Goal: Task Accomplishment & Management: Use online tool/utility

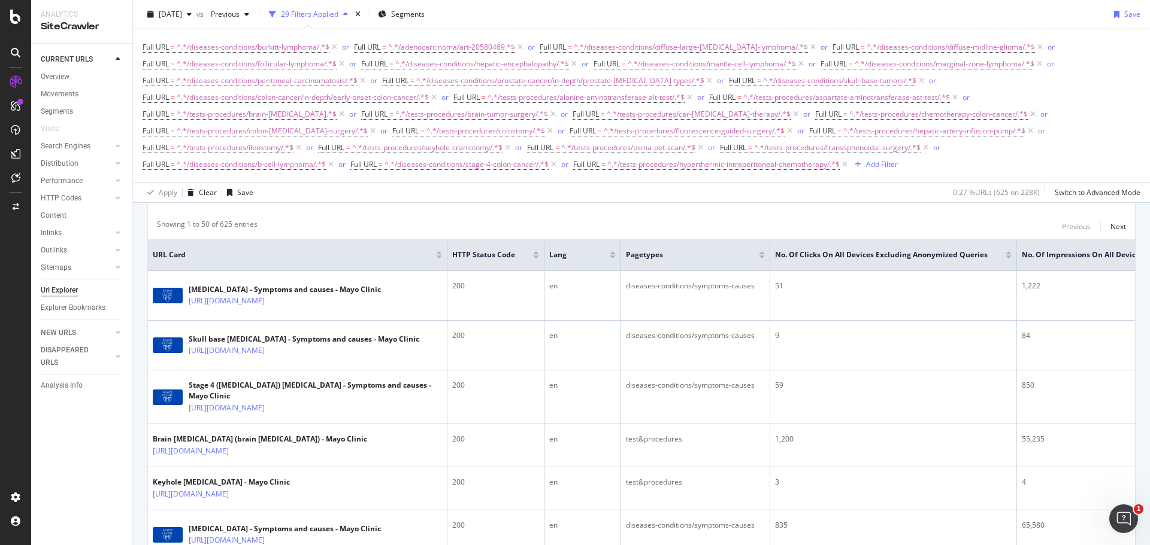
scroll to position [239, 0]
click at [885, 162] on div "Add Filter" at bounding box center [882, 164] width 32 height 10
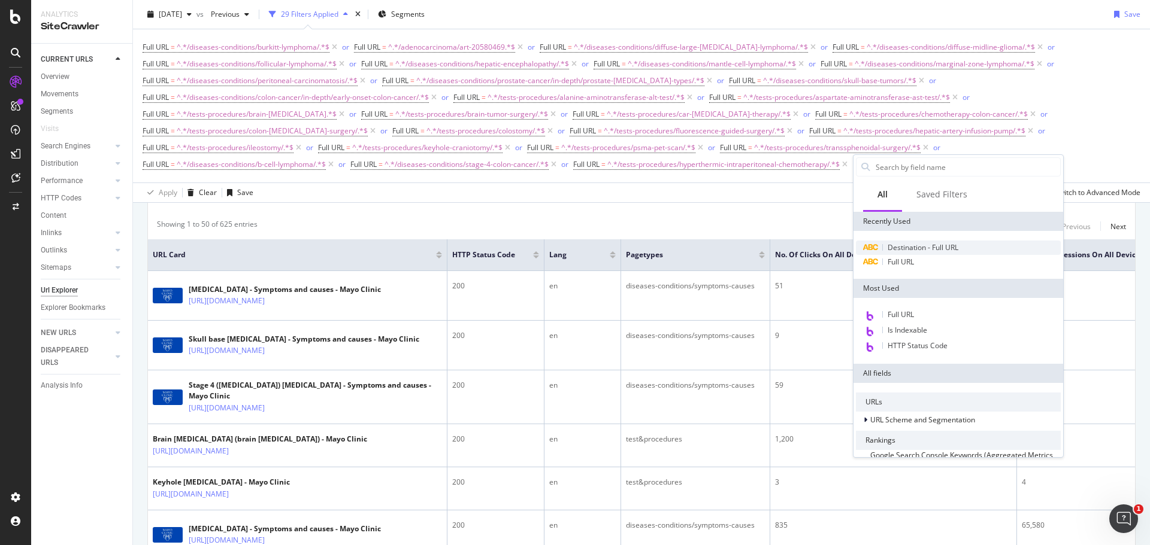
click at [906, 246] on span "Destination - Full URL" at bounding box center [922, 247] width 71 height 10
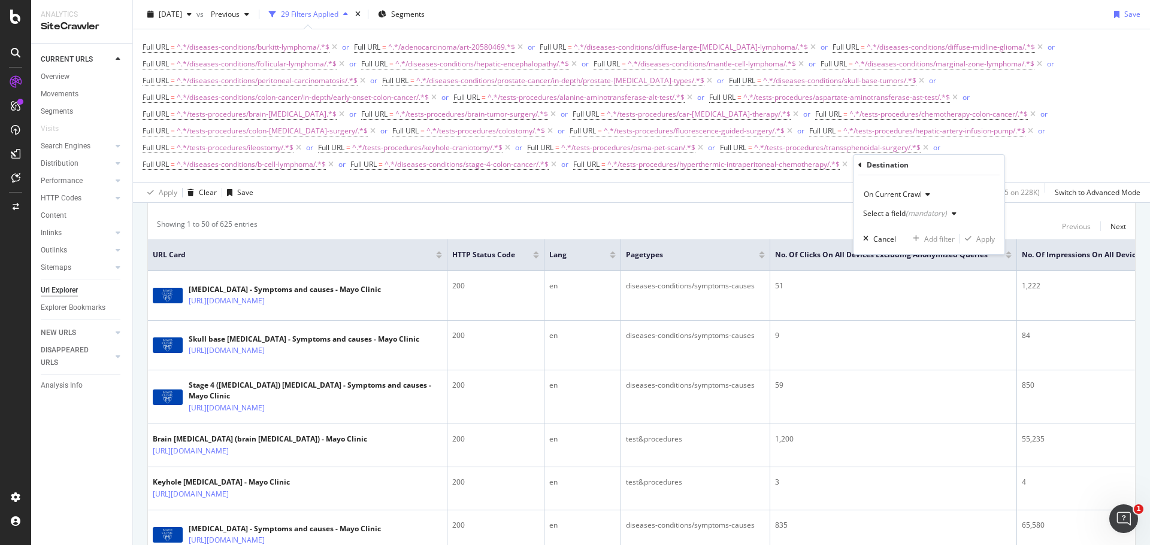
click at [888, 211] on div "Select a field (mandatory)" at bounding box center [905, 213] width 84 height 7
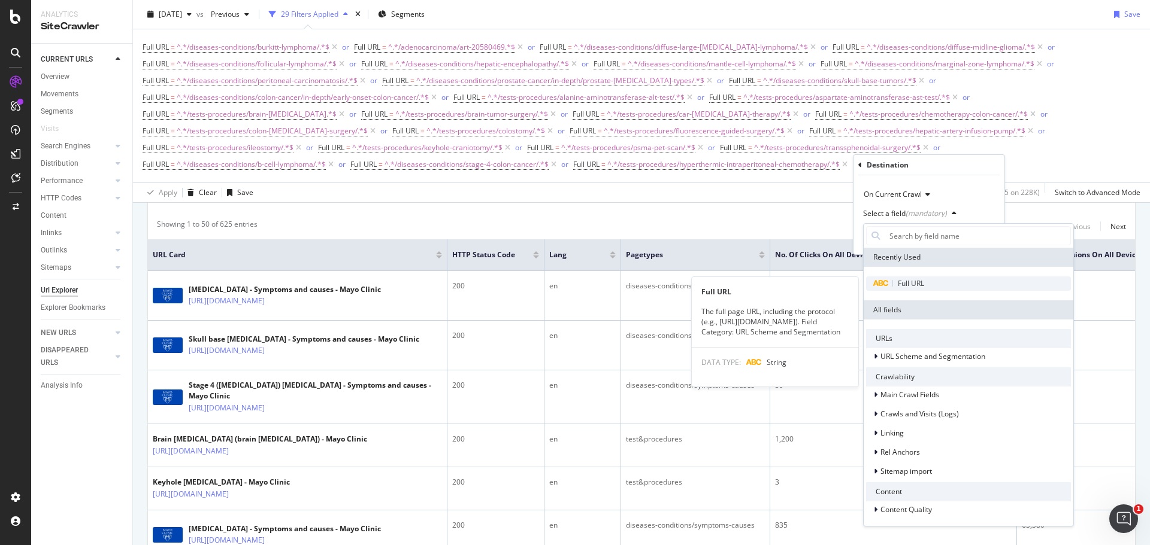
click at [905, 281] on span "Full URL" at bounding box center [910, 283] width 26 height 10
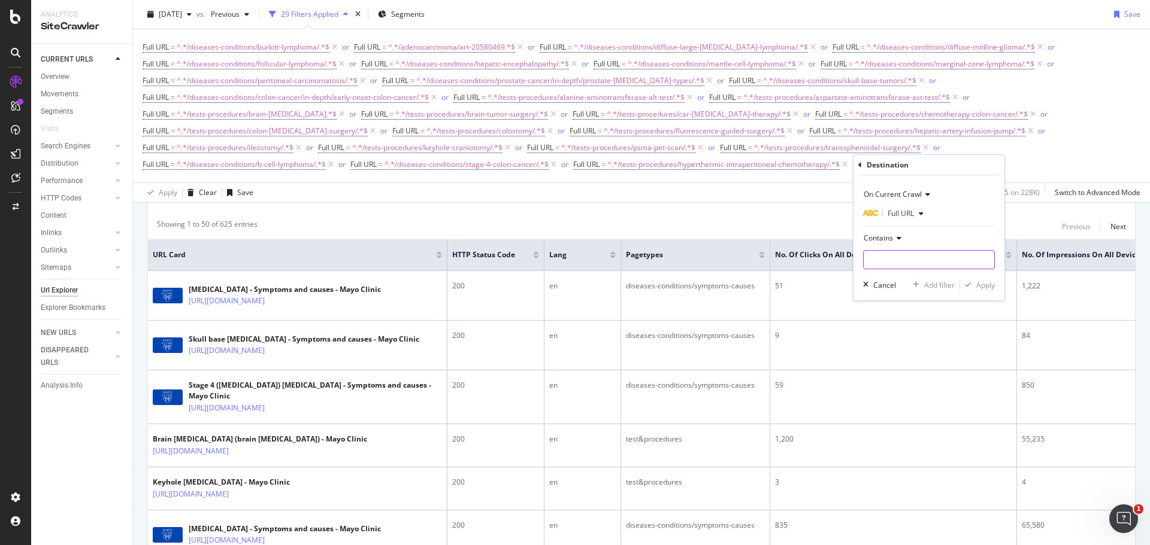
click at [887, 259] on input "text" at bounding box center [928, 259] width 131 height 19
paste input "/tests-procedures/alkaline-phosphatase-alp-blood-test/"
type input "/tests-procedures/alkaline-phosphatase-alp-blood-test/"
click at [982, 286] on div "Apply" at bounding box center [985, 285] width 19 height 10
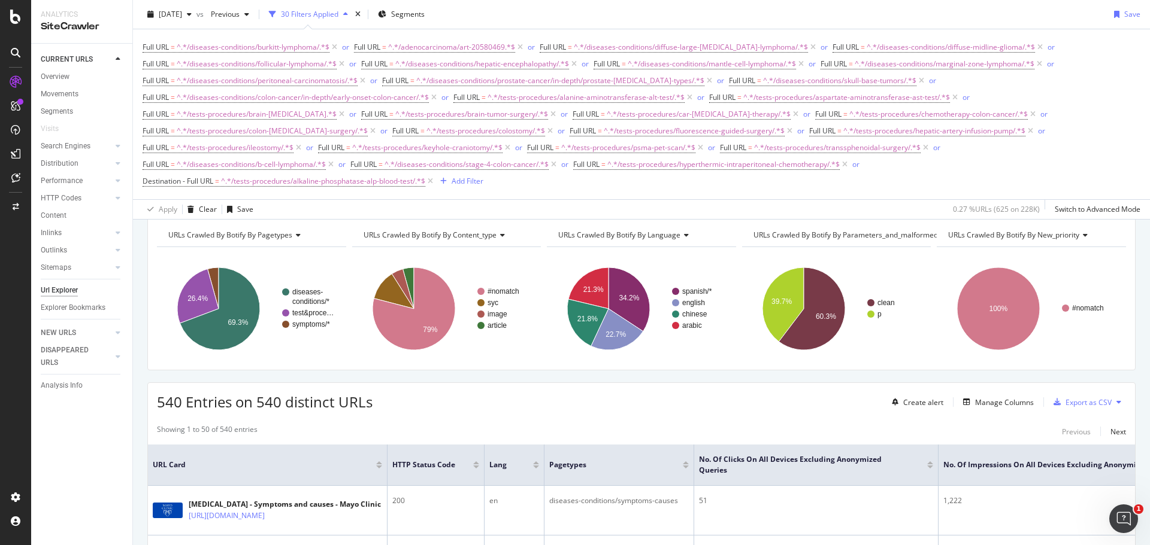
scroll to position [120, 0]
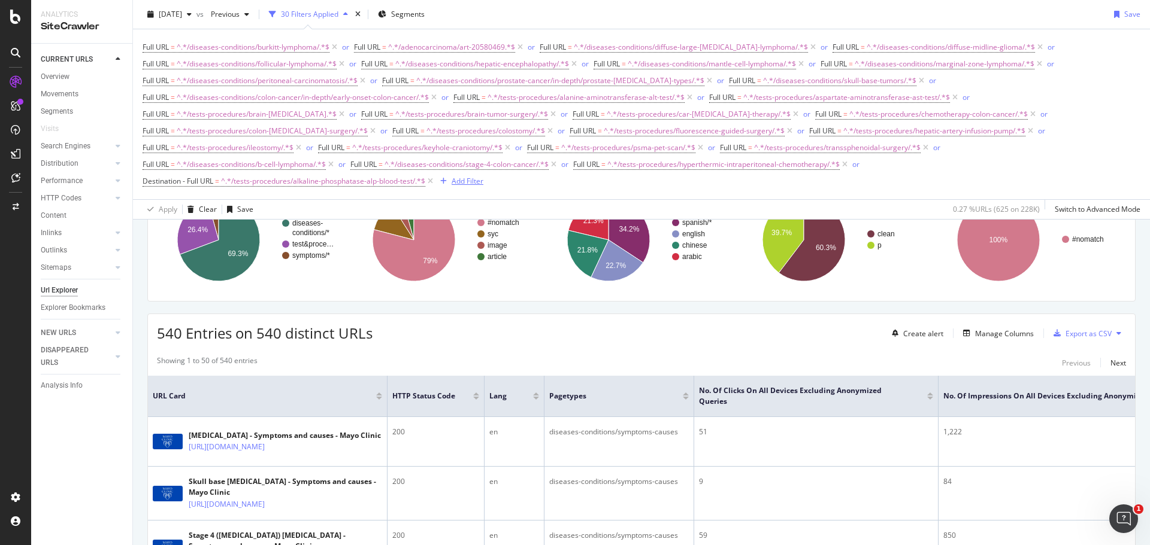
click at [466, 185] on div "Add Filter" at bounding box center [467, 181] width 32 height 10
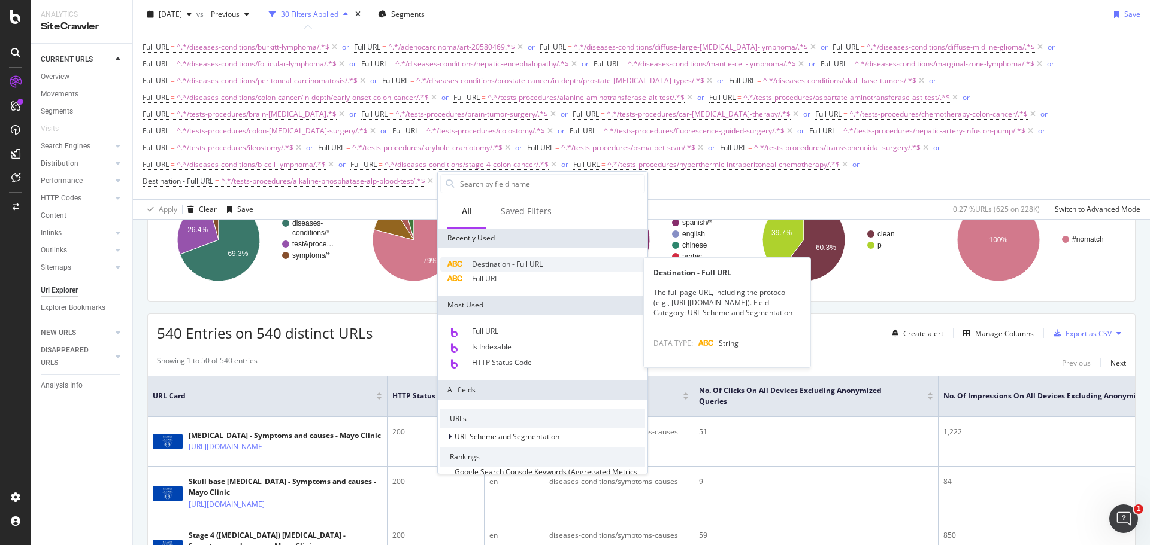
click at [494, 264] on span "Destination - Full URL" at bounding box center [507, 264] width 71 height 10
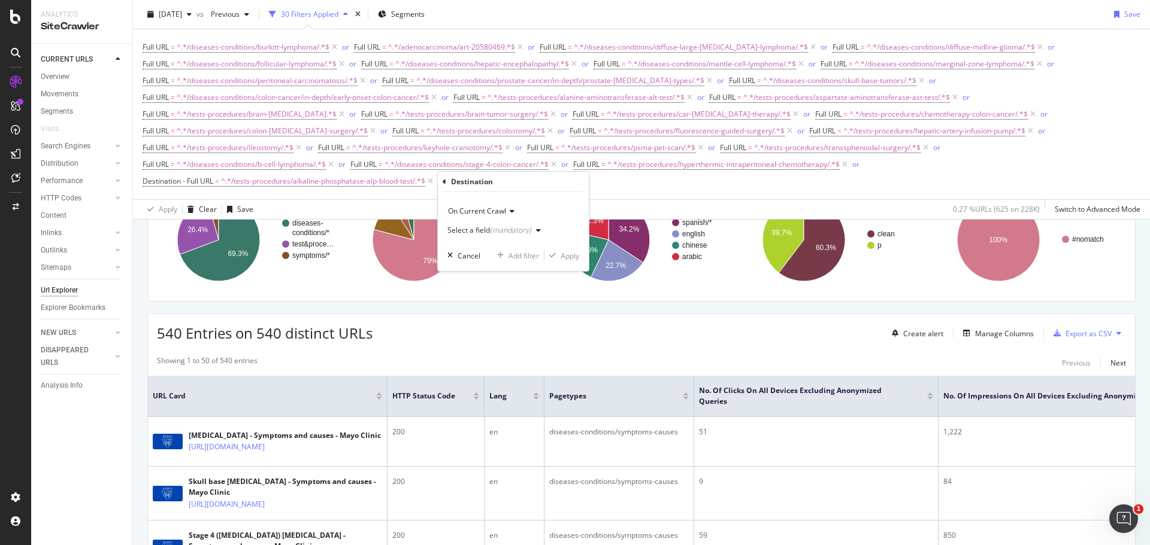
click at [499, 232] on div "(mandatory)" at bounding box center [510, 230] width 41 height 10
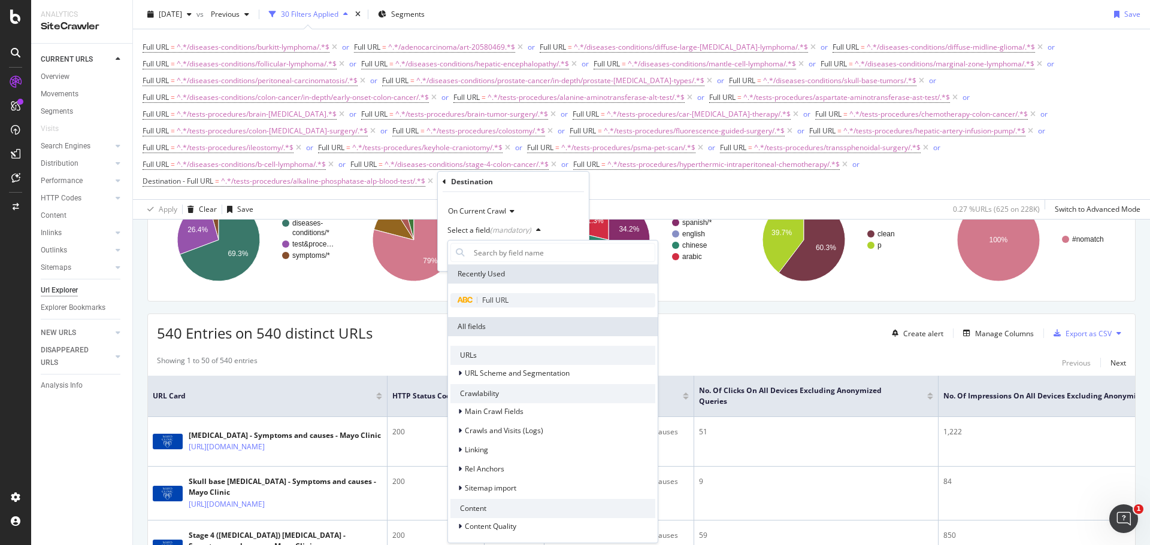
click at [489, 300] on span "Full URL" at bounding box center [495, 300] width 26 height 10
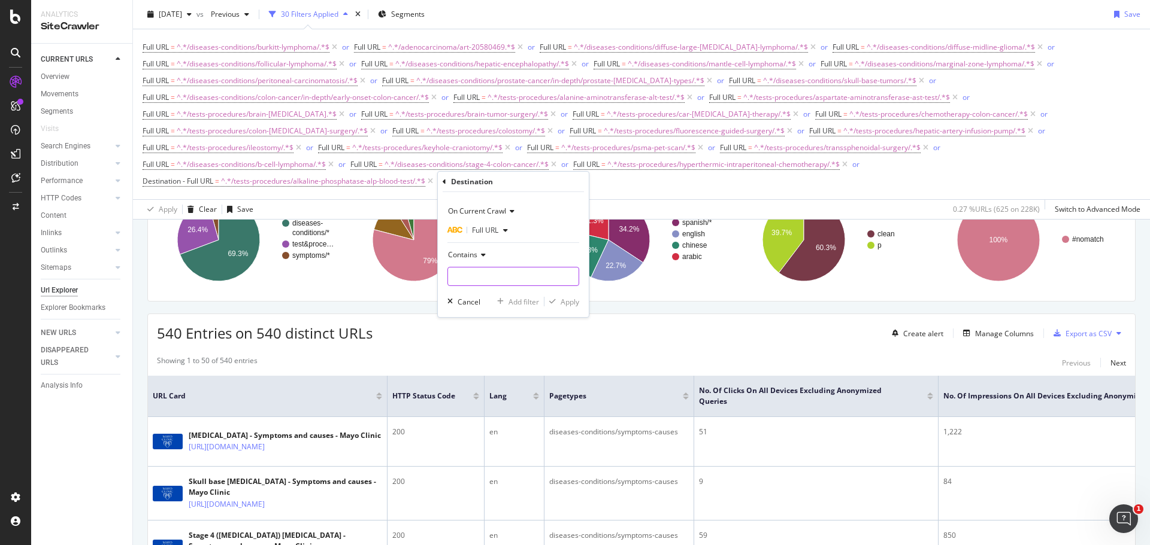
click at [493, 277] on input "text" at bounding box center [513, 276] width 131 height 19
paste input "/tests-procedures/chemotherapy/in-depth/pressurized-[MEDICAL_DATA]-aerosol-chem…"
drag, startPoint x: 535, startPoint y: 281, endPoint x: 429, endPoint y: 288, distance: 106.2
click at [429, 288] on body "Analytics SiteCrawler CURRENT URLS Overview Movements Segments Visits Search En…" at bounding box center [575, 272] width 1150 height 545
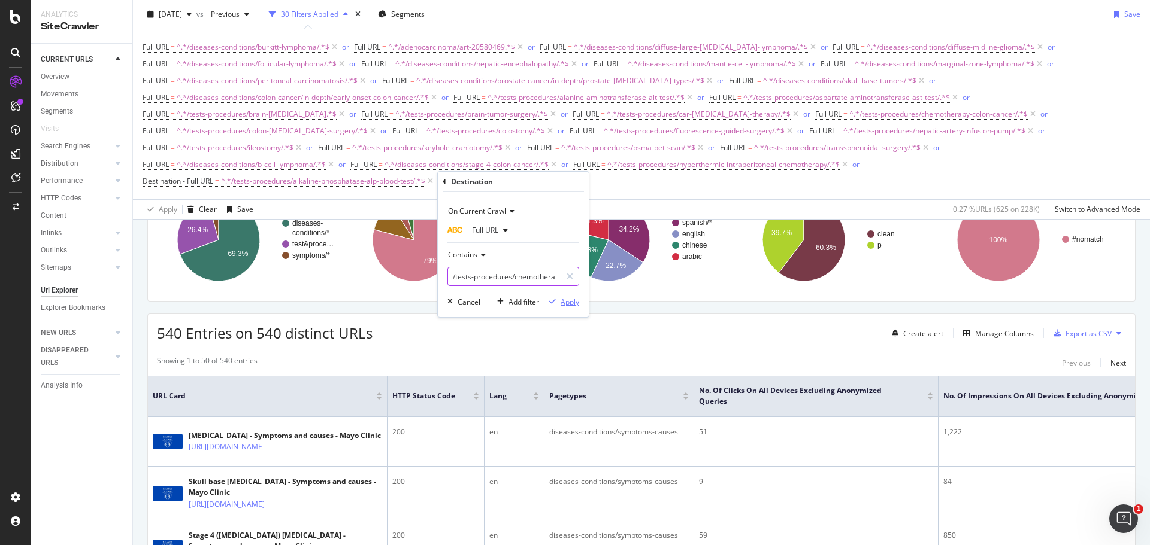
type input "/tests-procedures/chemotherapy/in-depth/pressurized-[MEDICAL_DATA]-aerosol-chem…"
click at [560, 302] on div "Apply" at bounding box center [569, 302] width 19 height 10
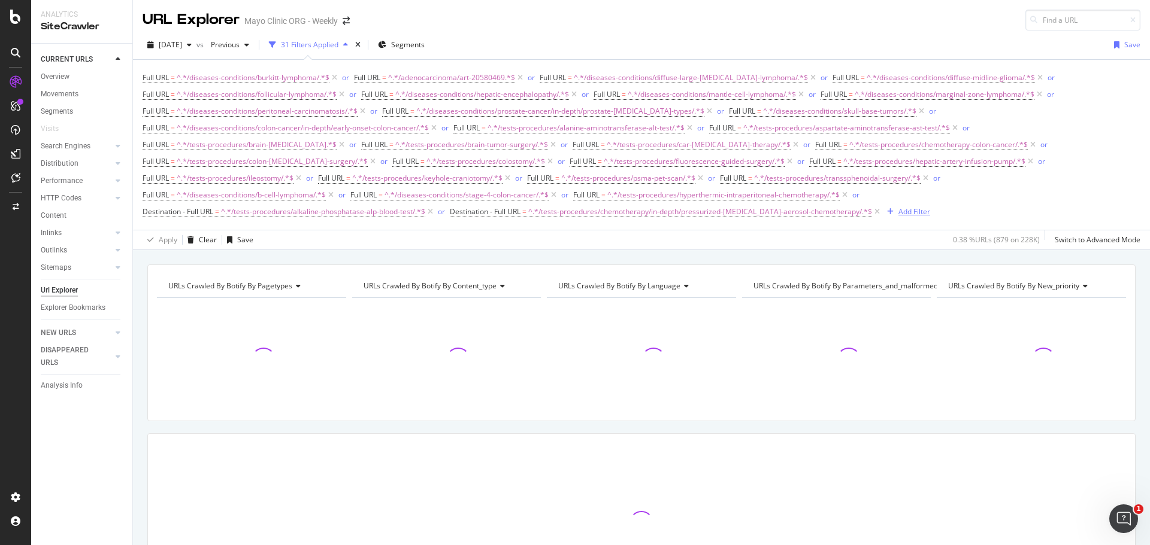
click at [905, 214] on div "Add Filter" at bounding box center [914, 212] width 32 height 10
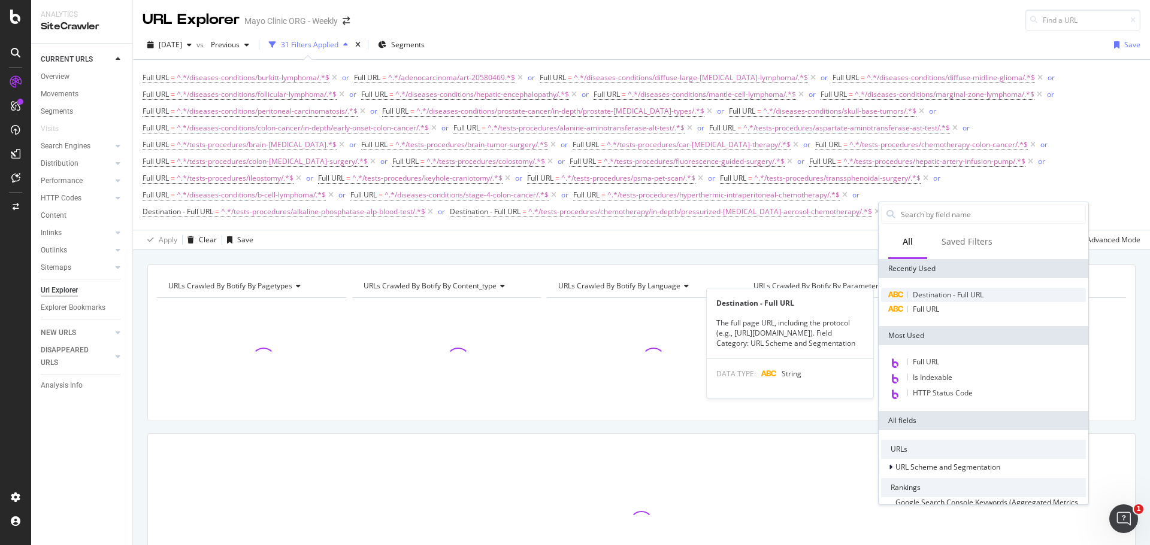
click at [931, 297] on span "Destination - Full URL" at bounding box center [947, 295] width 71 height 10
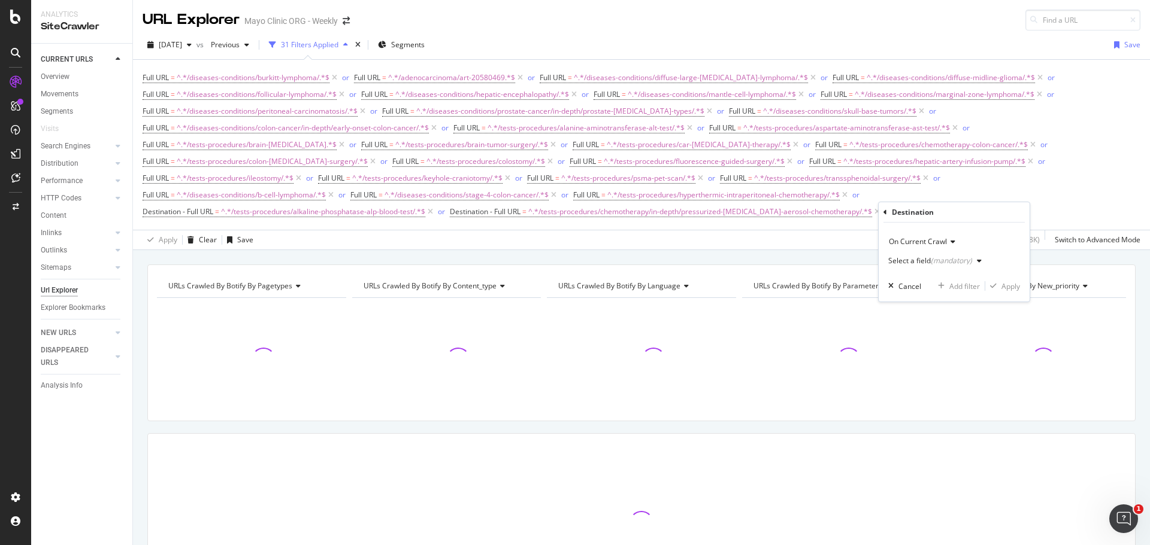
click at [926, 261] on div "Select a field (mandatory)" at bounding box center [930, 260] width 84 height 7
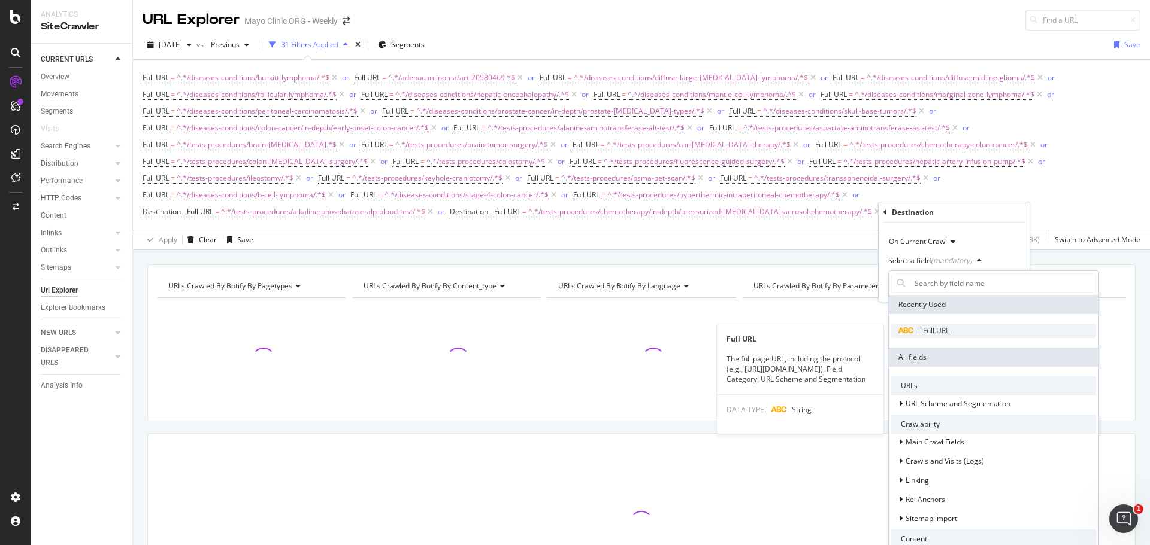
click at [928, 332] on span "Full URL" at bounding box center [936, 331] width 26 height 10
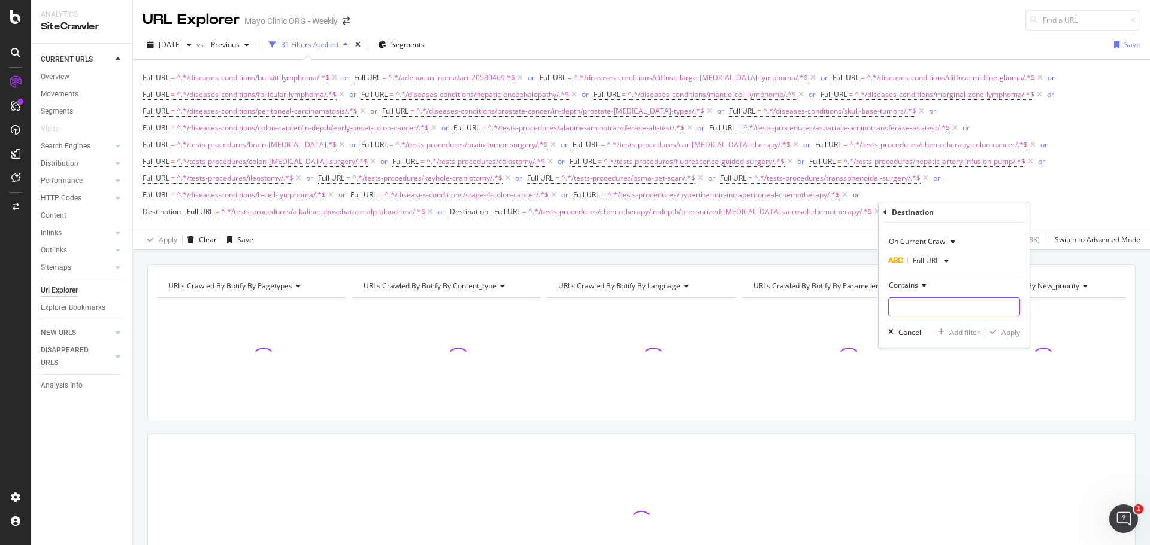
click at [928, 304] on input "text" at bounding box center [953, 307] width 131 height 19
paste input "/tests-procedures/neurological-exam/"
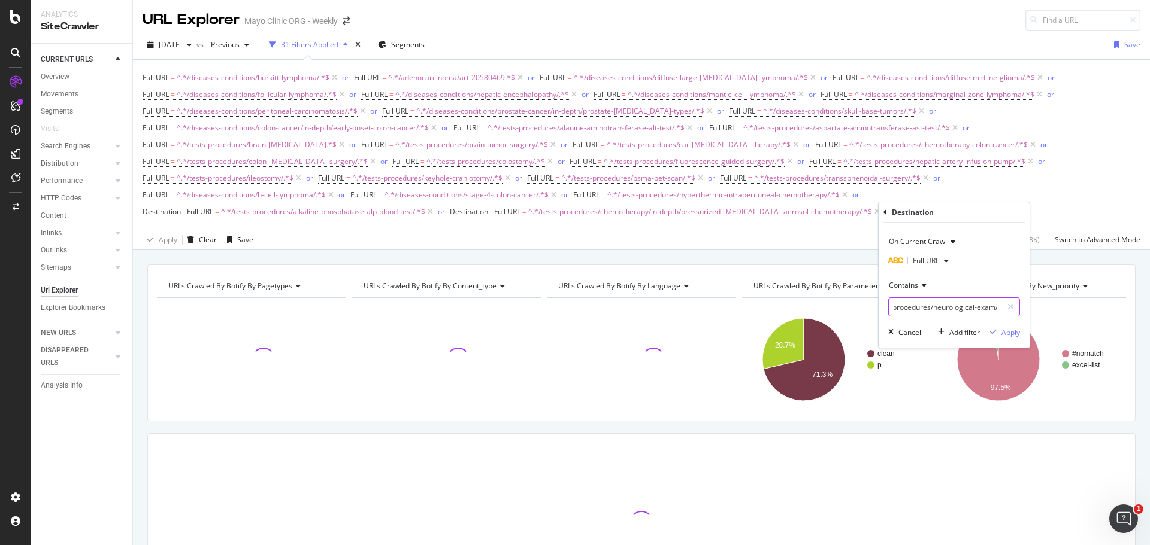
type input "/tests-procedures/neurological-exam/"
click at [1013, 333] on div "Apply" at bounding box center [1010, 332] width 19 height 10
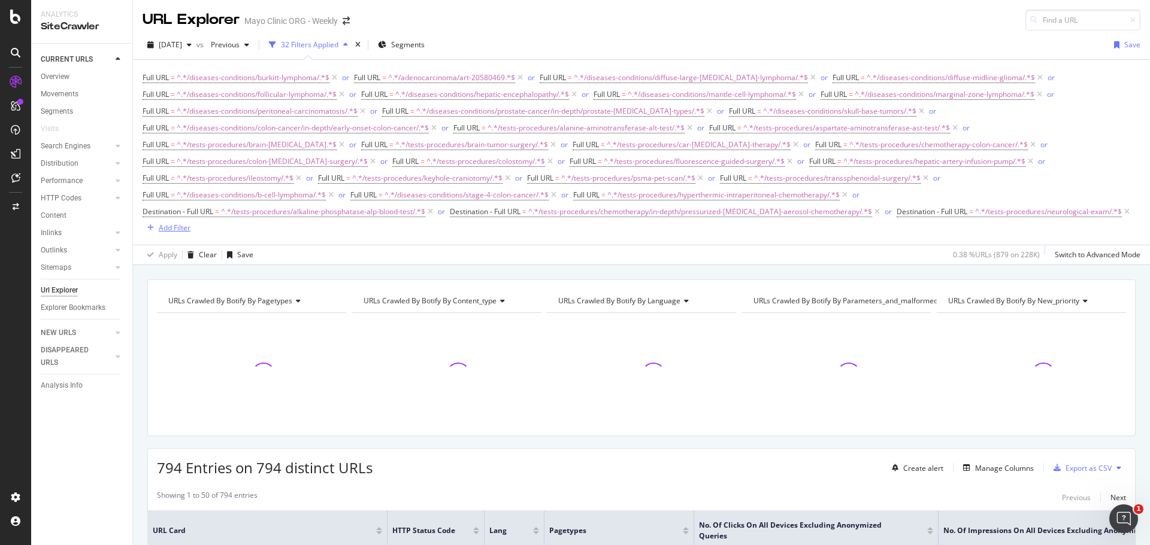
click at [169, 229] on div "Add Filter" at bounding box center [175, 228] width 32 height 10
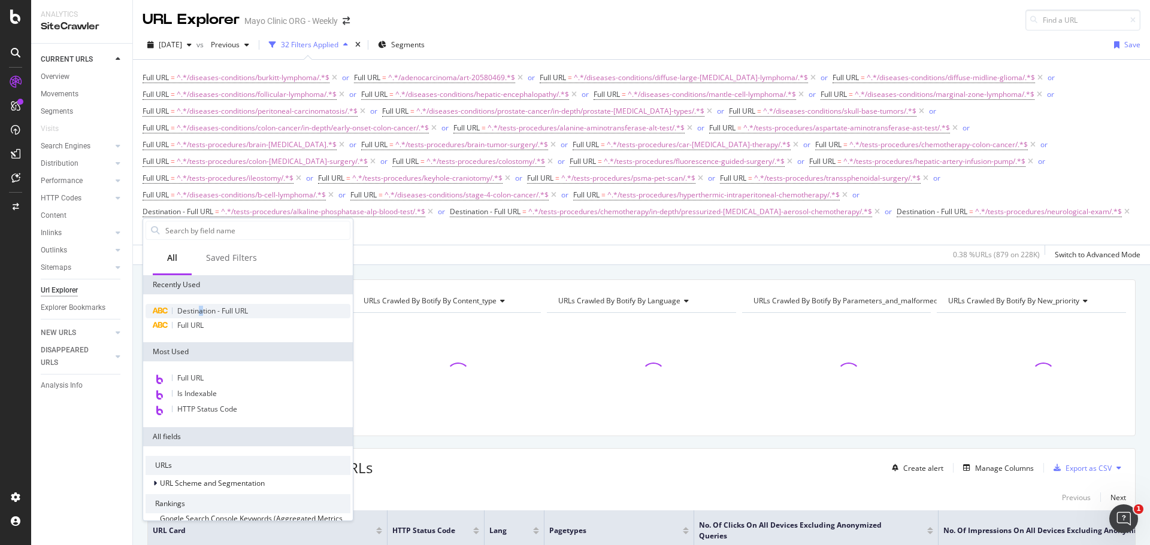
click at [201, 310] on span "Destination - Full URL" at bounding box center [212, 311] width 71 height 10
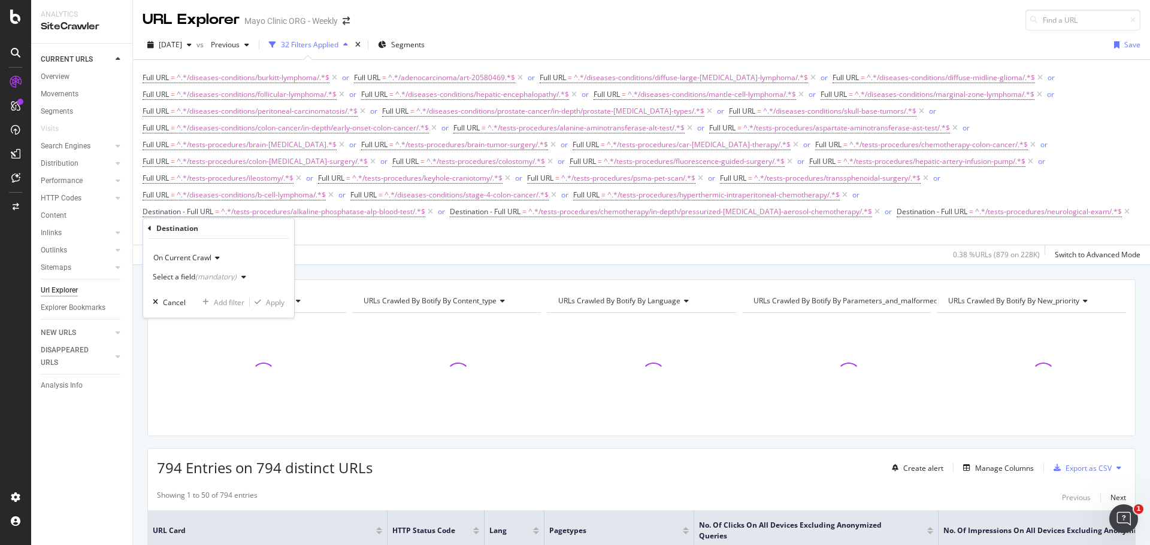
click at [196, 277] on div "(mandatory)" at bounding box center [215, 277] width 41 height 10
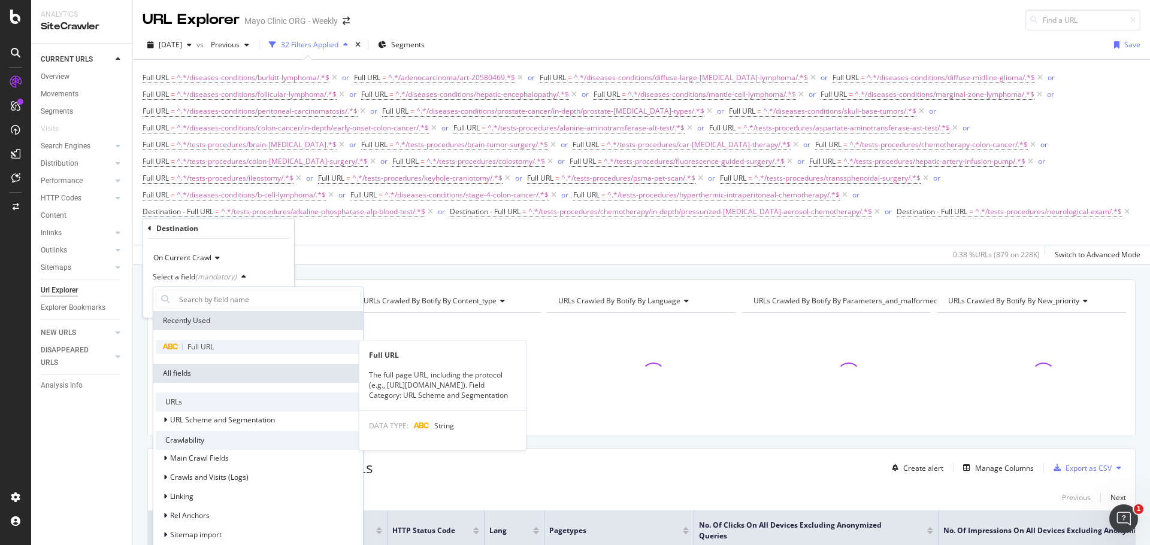
click at [191, 345] on span "Full URL" at bounding box center [200, 347] width 26 height 10
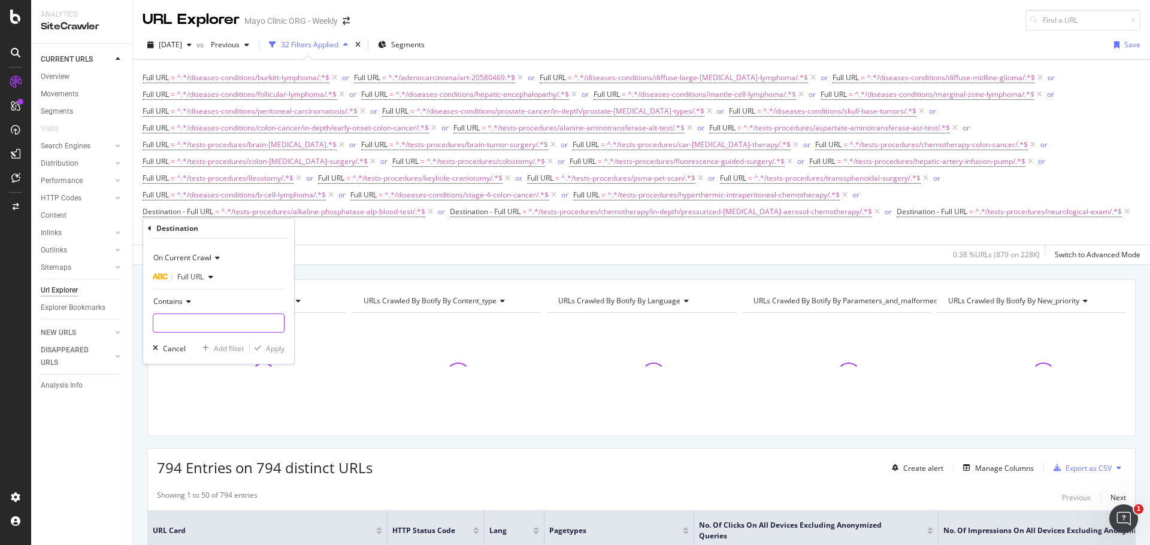
click at [216, 323] on input "text" at bounding box center [218, 323] width 131 height 19
paste input "/tests-procedures/radiation-therapy-for-[MEDICAL_DATA]-cancer/"
type input "/tests-procedures/radiation-therapy-for-[MEDICAL_DATA]-cancer/"
click at [270, 348] on div "Apply" at bounding box center [275, 349] width 19 height 10
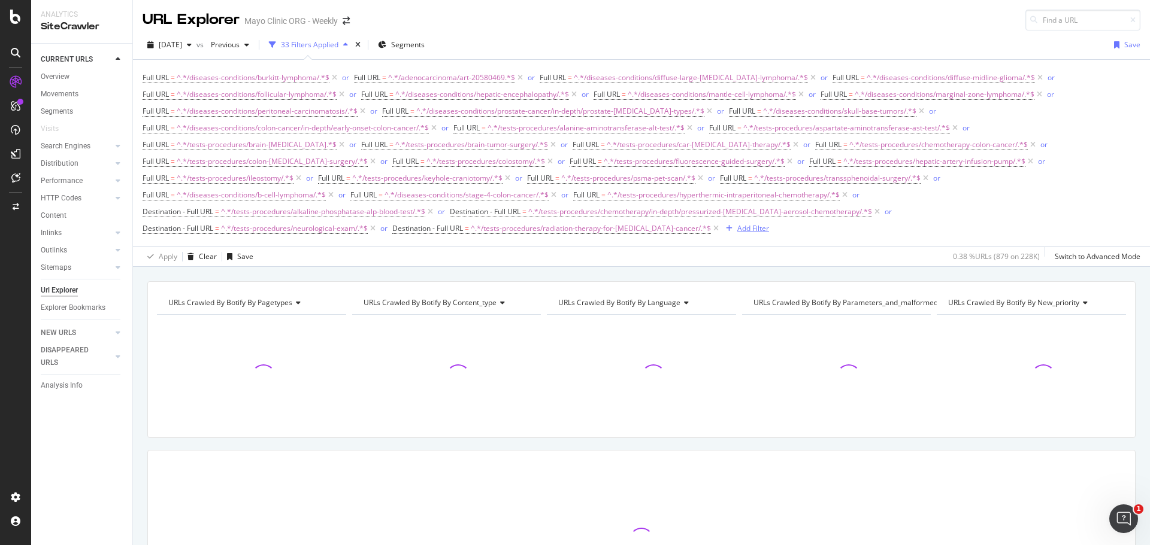
click at [737, 227] on div "Add Filter" at bounding box center [753, 228] width 32 height 10
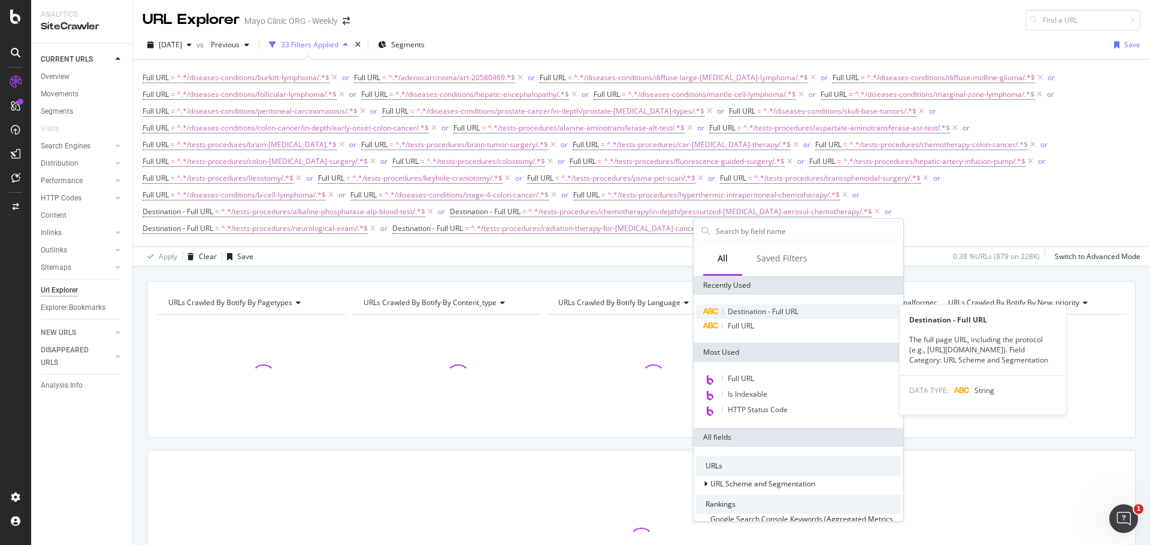
click at [746, 311] on span "Destination - Full URL" at bounding box center [762, 312] width 71 height 10
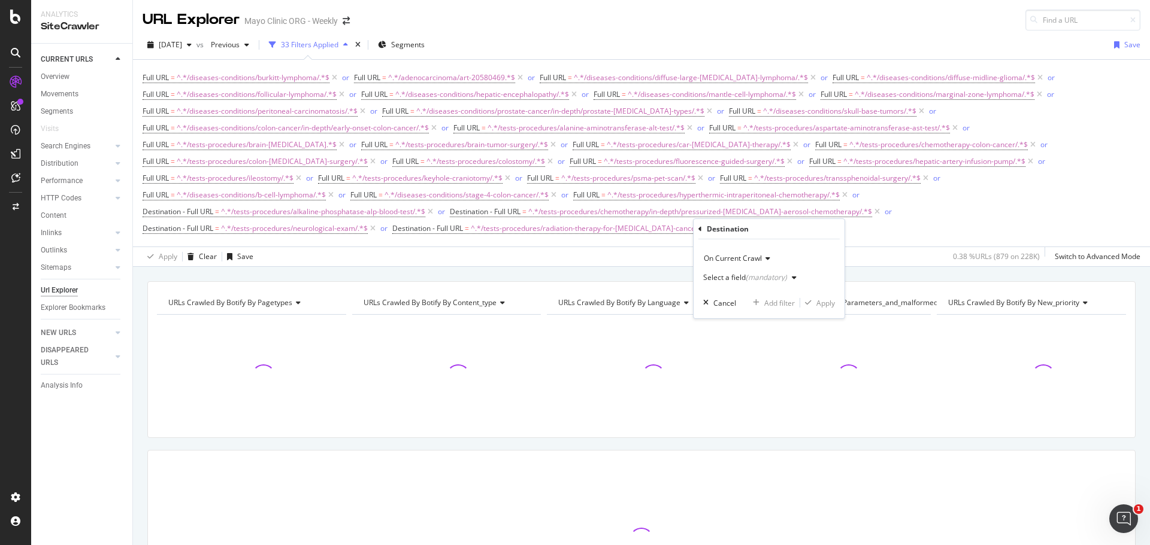
click at [748, 276] on div "(mandatory)" at bounding box center [765, 277] width 41 height 10
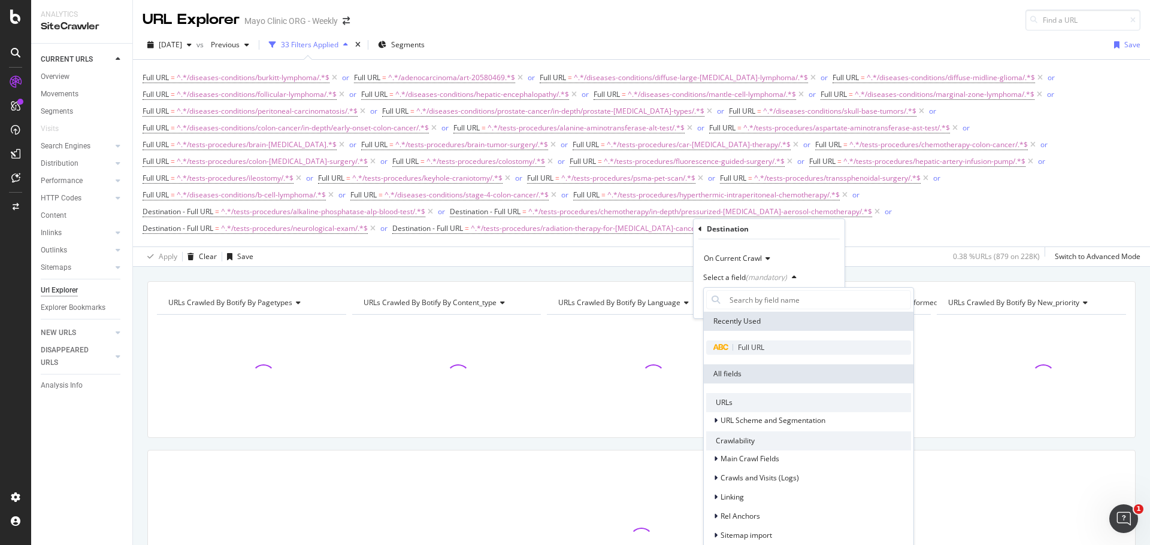
click at [738, 350] on span "Full URL" at bounding box center [751, 347] width 26 height 10
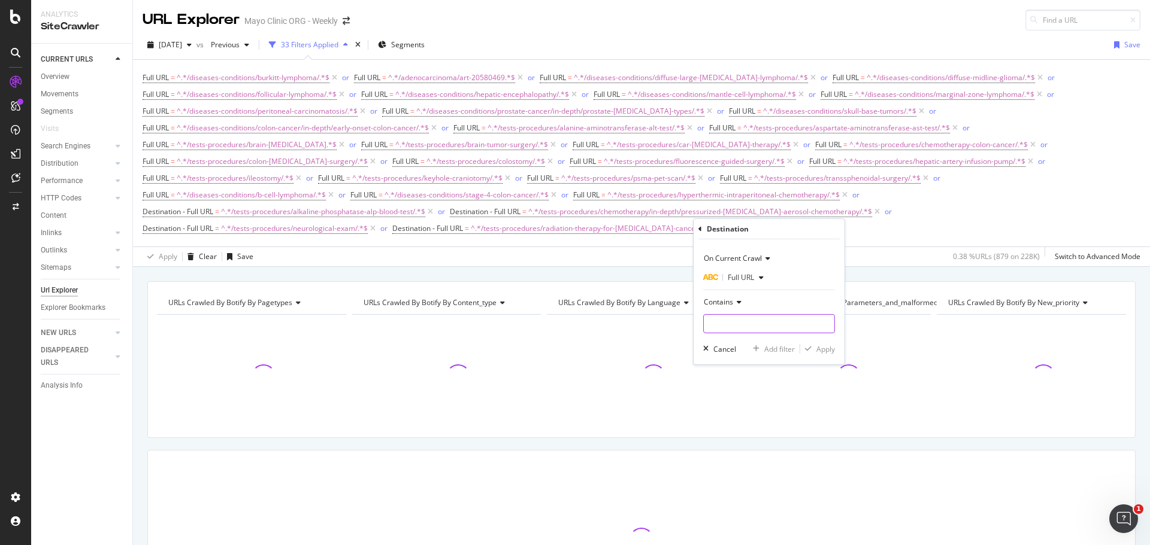
click at [730, 316] on input "text" at bounding box center [768, 323] width 131 height 19
paste input "/tests-procedures/rectal-[MEDICAL_DATA]-surgery/"
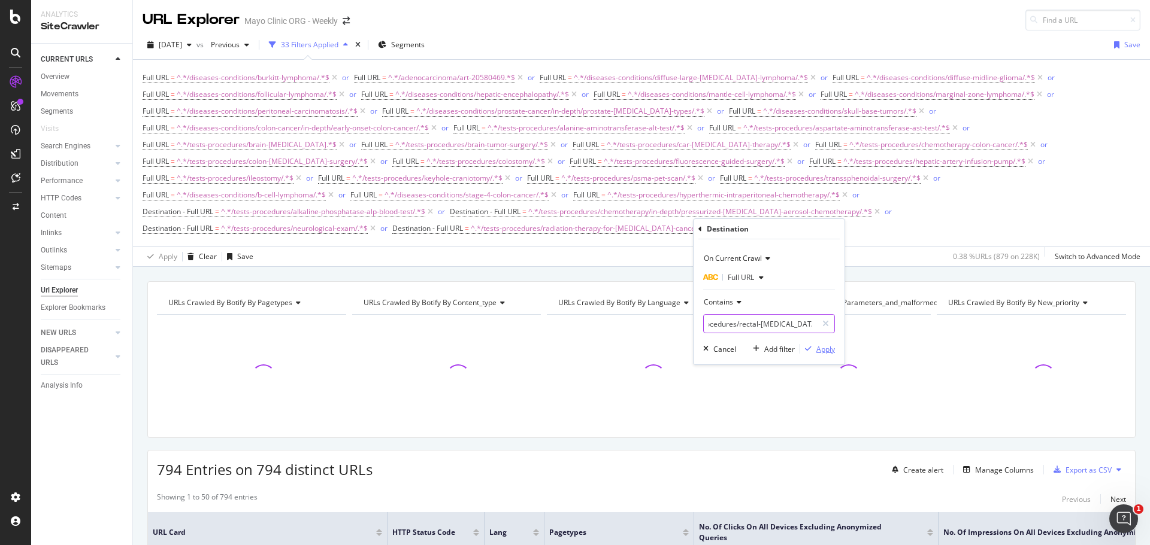
type input "/tests-procedures/rectal-[MEDICAL_DATA]-surgery/"
click at [829, 350] on div "Apply" at bounding box center [825, 349] width 19 height 10
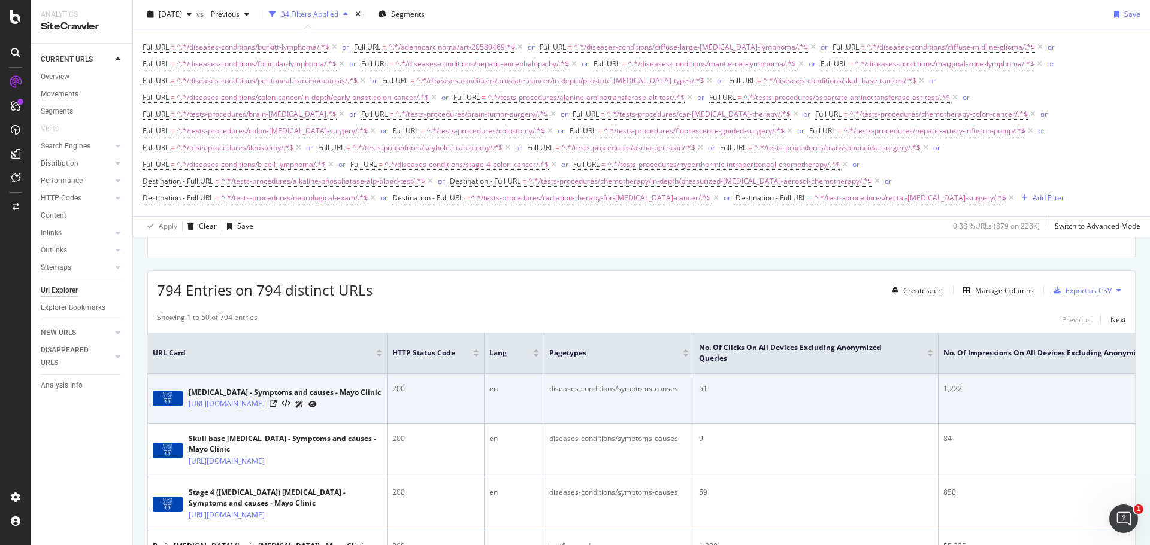
scroll to position [60, 0]
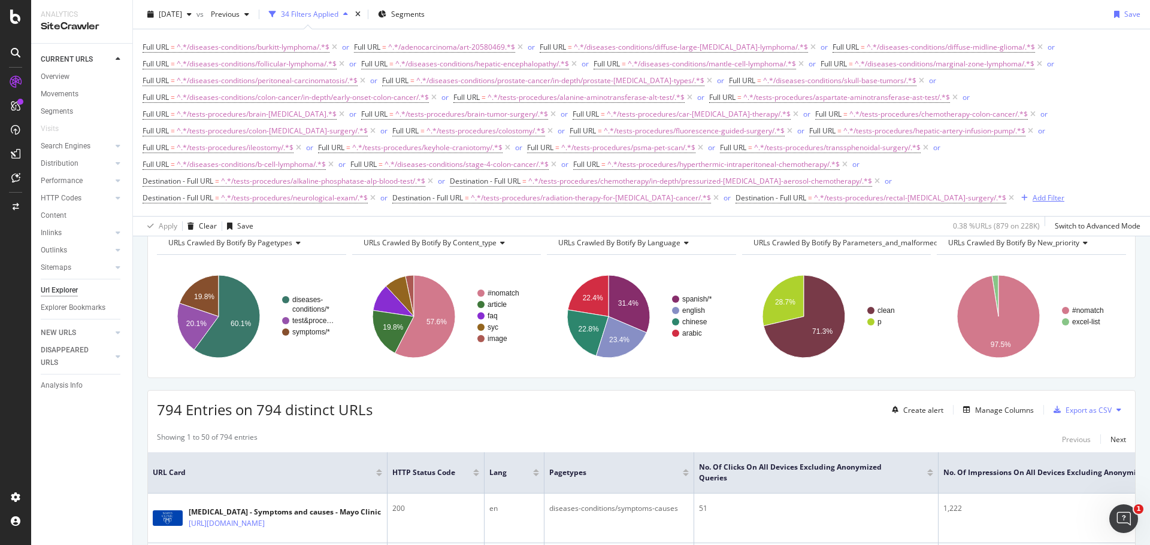
click at [1032, 198] on div "Add Filter" at bounding box center [1048, 198] width 32 height 10
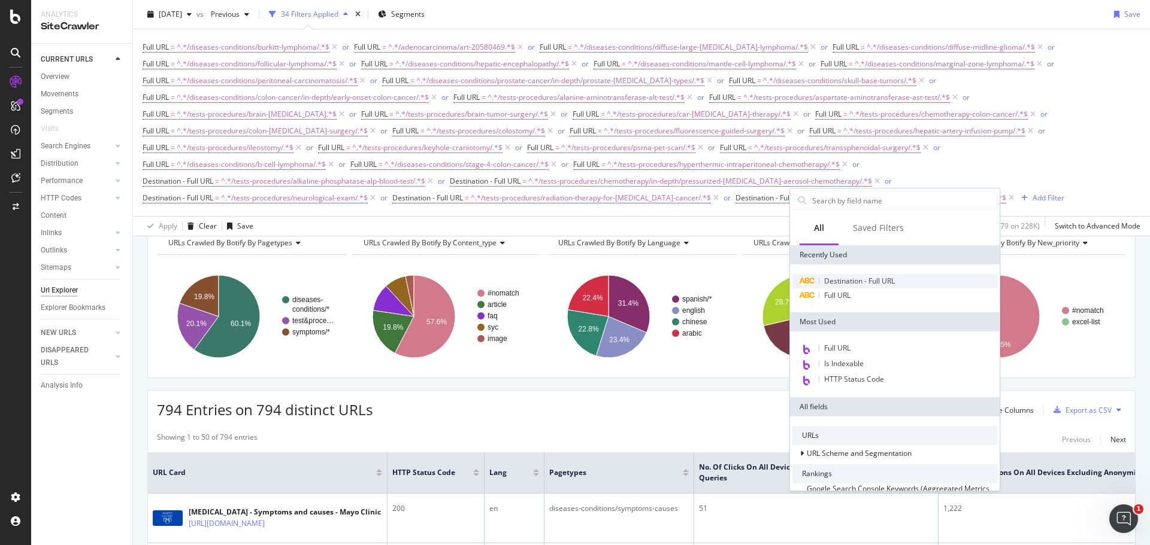
click at [850, 282] on span "Destination - Full URL" at bounding box center [859, 281] width 71 height 10
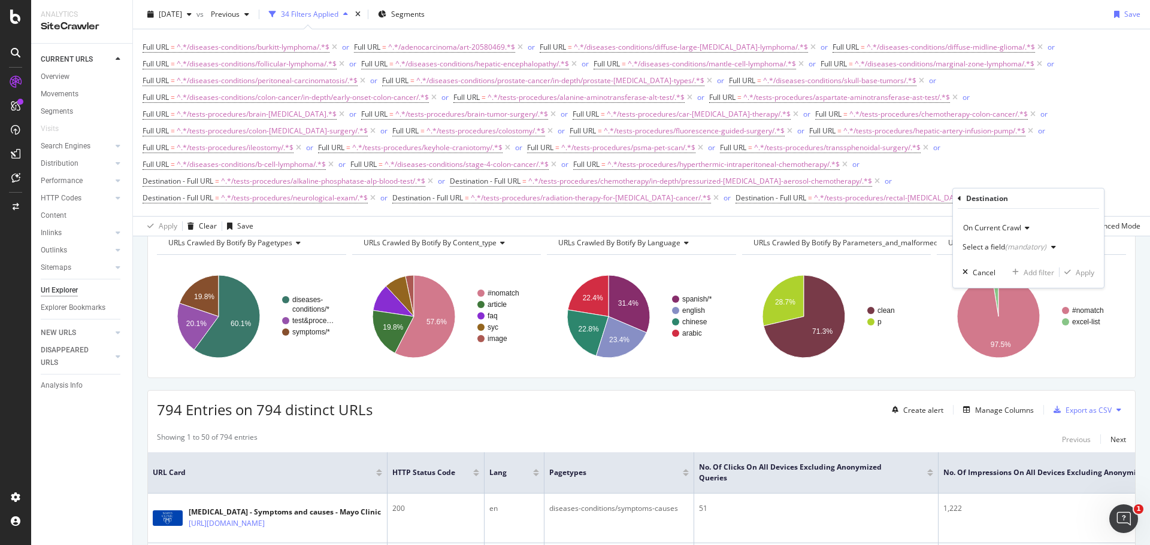
click at [993, 247] on div "Select a field (mandatory)" at bounding box center [1004, 247] width 84 height 7
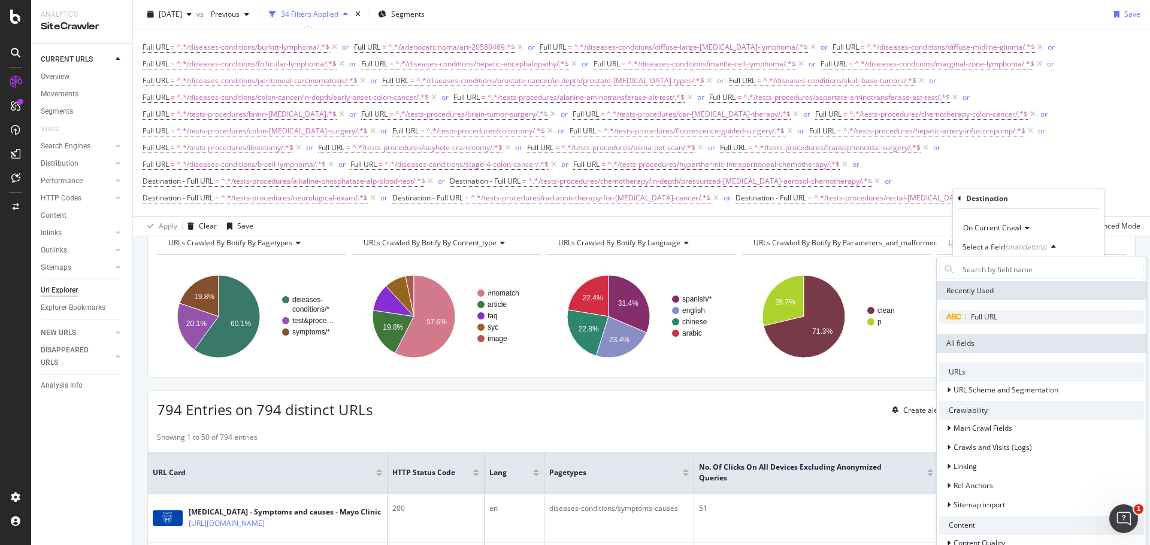
click at [984, 315] on span "Full URL" at bounding box center [983, 317] width 26 height 10
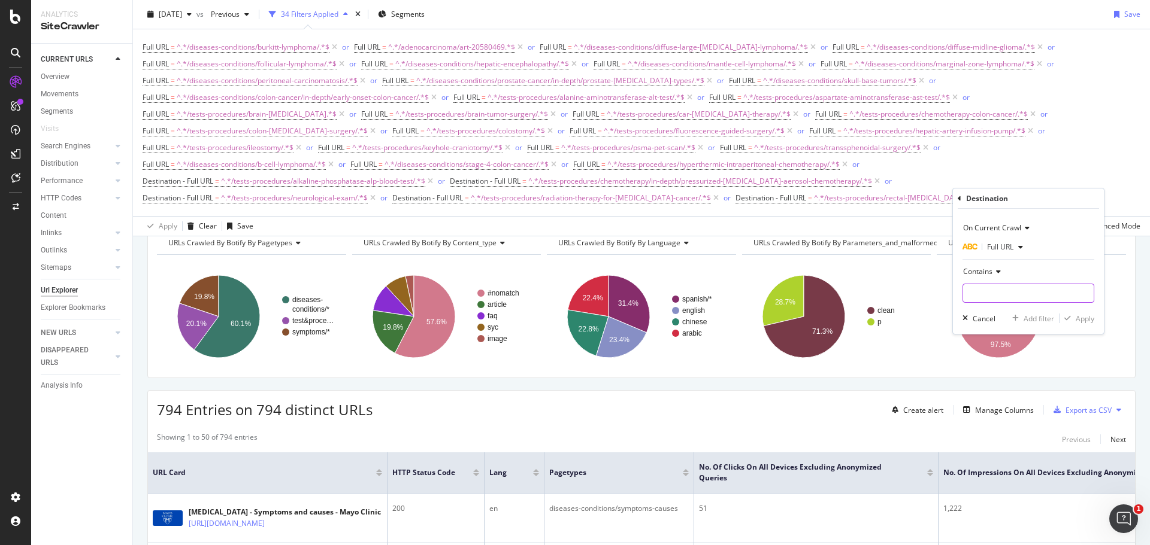
click at [980, 294] on input "text" at bounding box center [1028, 293] width 131 height 19
paste input "/diseases-conditions/pilocytic-astrocytoma/"
type input "/diseases-conditions/pilocytic-astrocytoma/"
click at [1083, 319] on div "Apply" at bounding box center [1084, 319] width 19 height 10
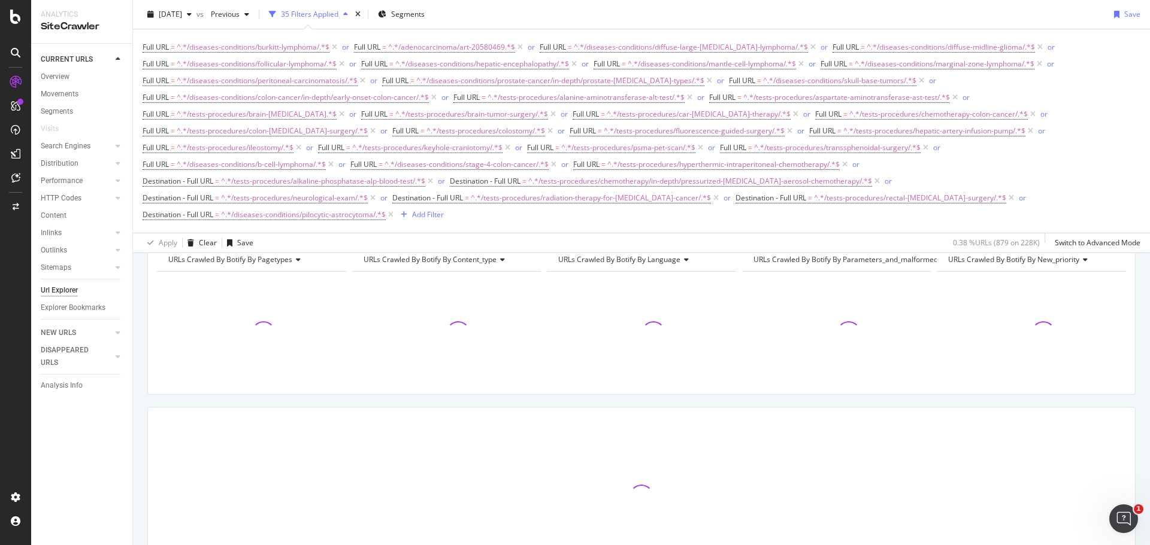
scroll to position [77, 0]
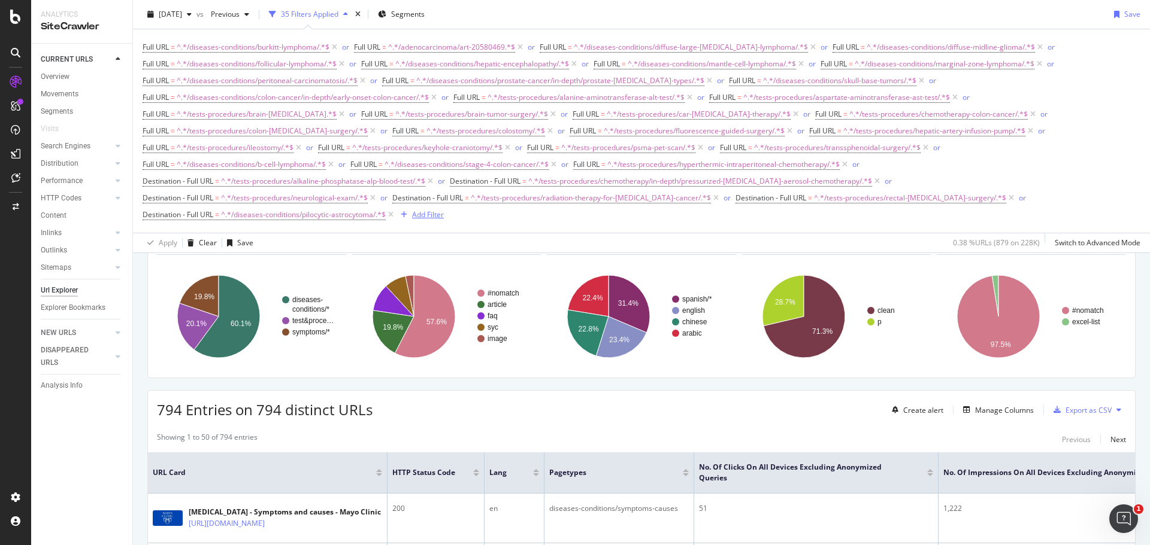
click at [435, 214] on div "Add Filter" at bounding box center [428, 215] width 32 height 10
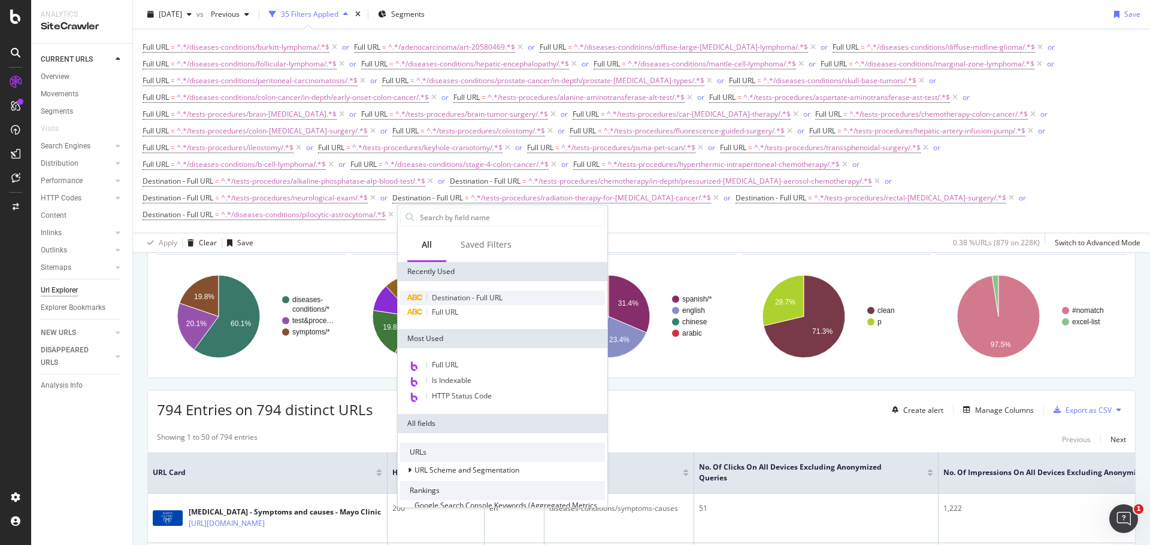
click at [445, 298] on span "Destination - Full URL" at bounding box center [467, 298] width 71 height 10
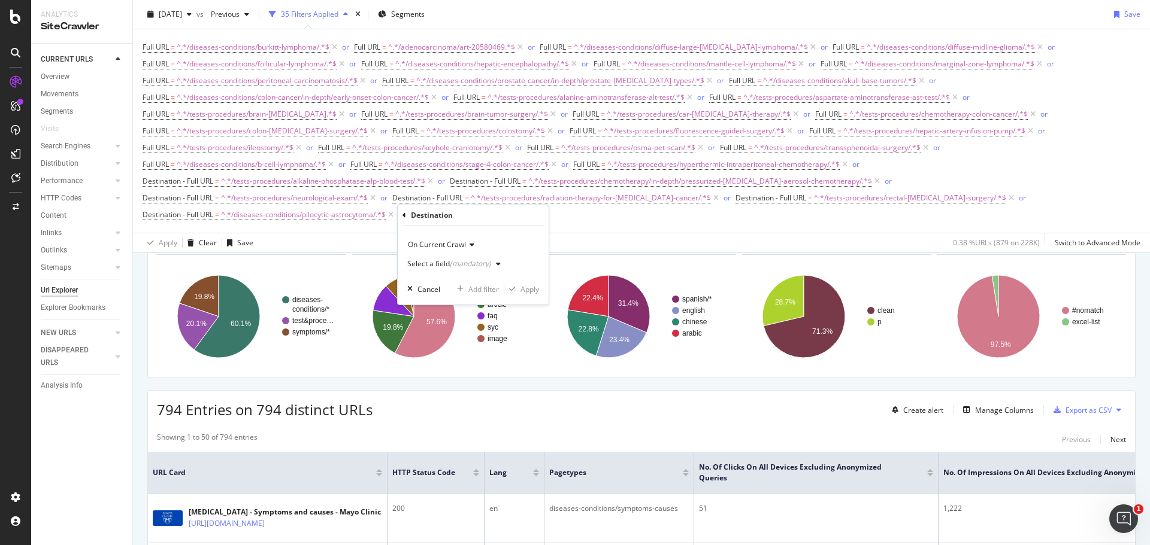
click at [458, 272] on div "Select a field (mandatory)" at bounding box center [456, 264] width 98 height 18
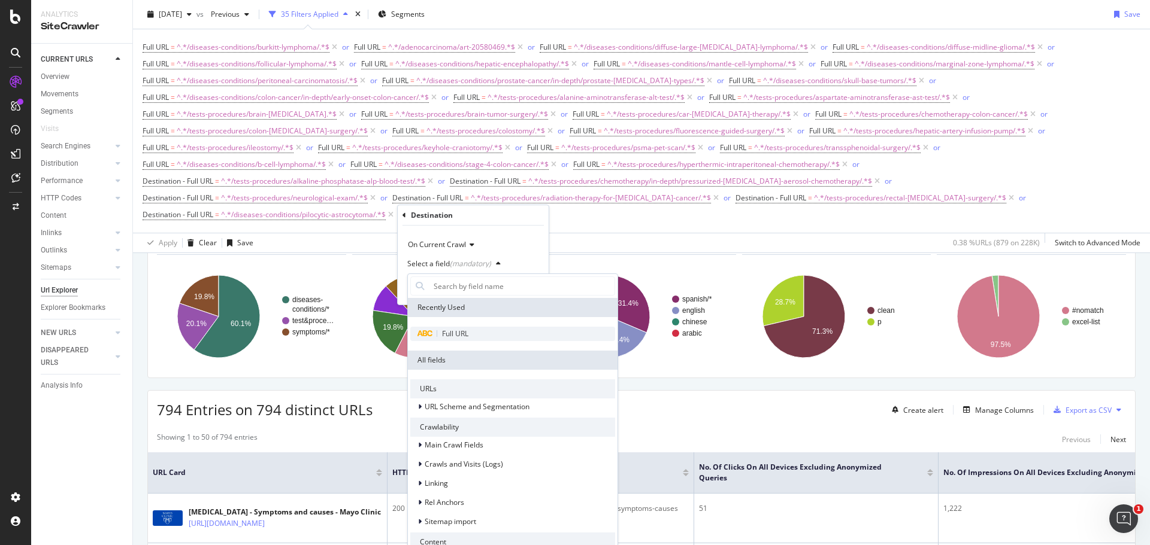
click at [445, 334] on span "Full URL" at bounding box center [455, 334] width 26 height 10
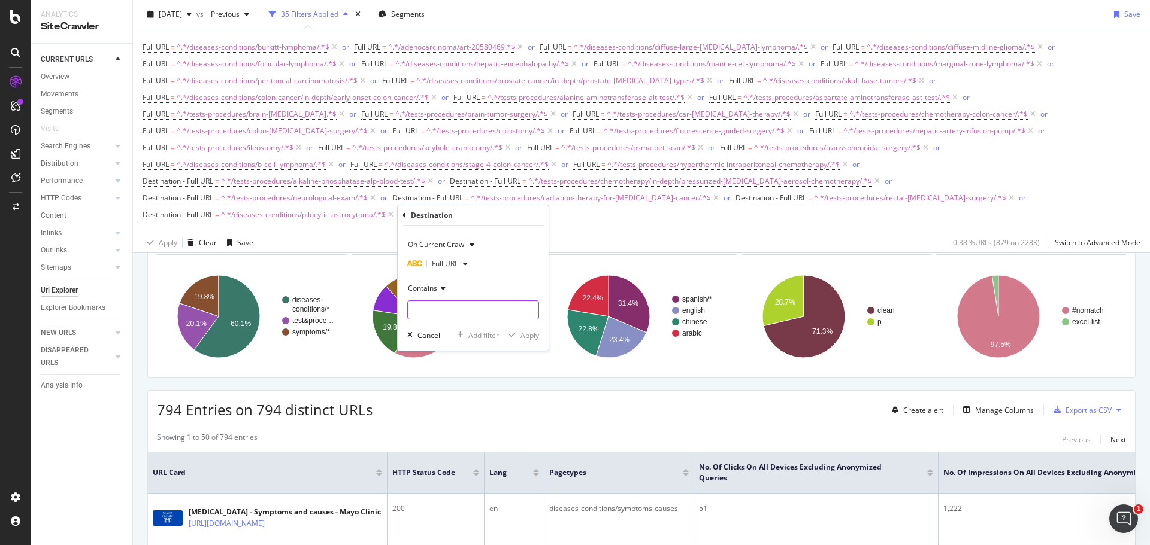
click at [453, 308] on input "text" at bounding box center [473, 310] width 131 height 19
paste input "/diseases-conditions/plexiform-neurofibroma/"
type input "/diseases-conditions/plexiform-neurofibroma/"
click at [527, 335] on div "Apply" at bounding box center [529, 335] width 19 height 10
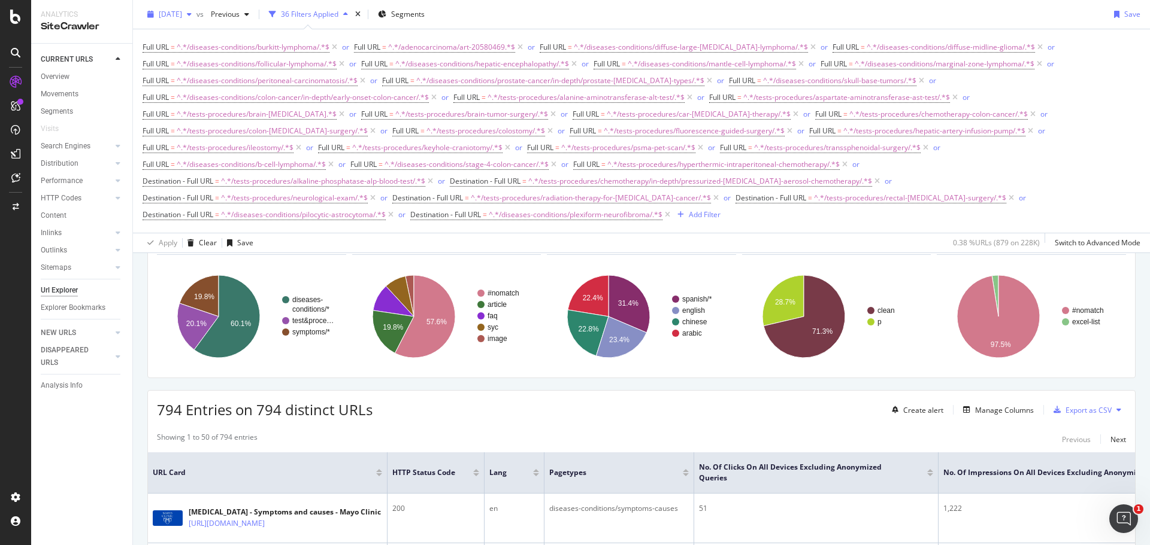
click at [175, 16] on span "[DATE]" at bounding box center [170, 14] width 23 height 10
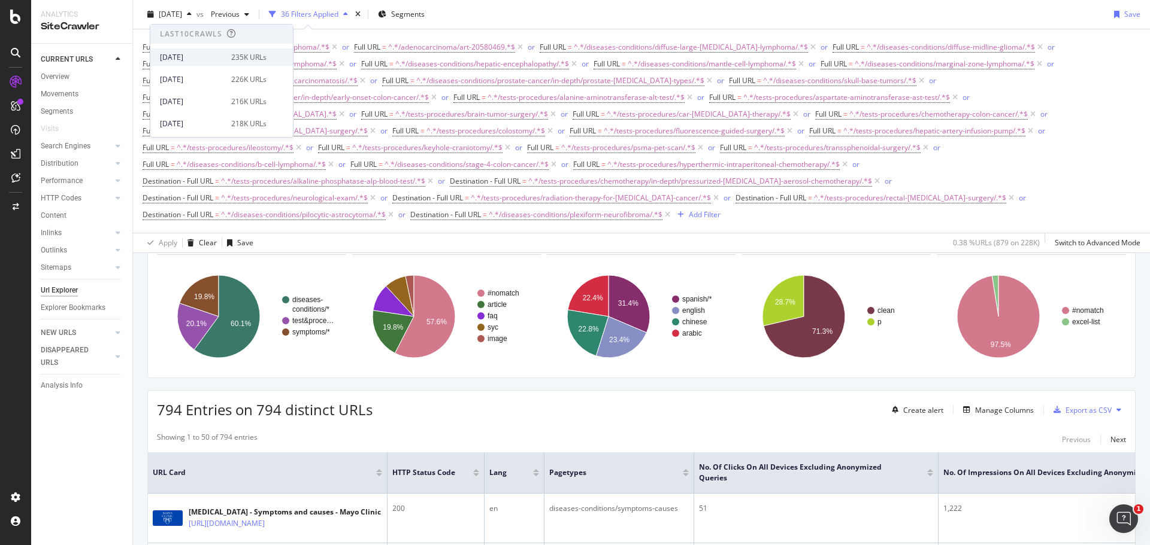
click at [195, 54] on div "[DATE]" at bounding box center [192, 57] width 64 height 11
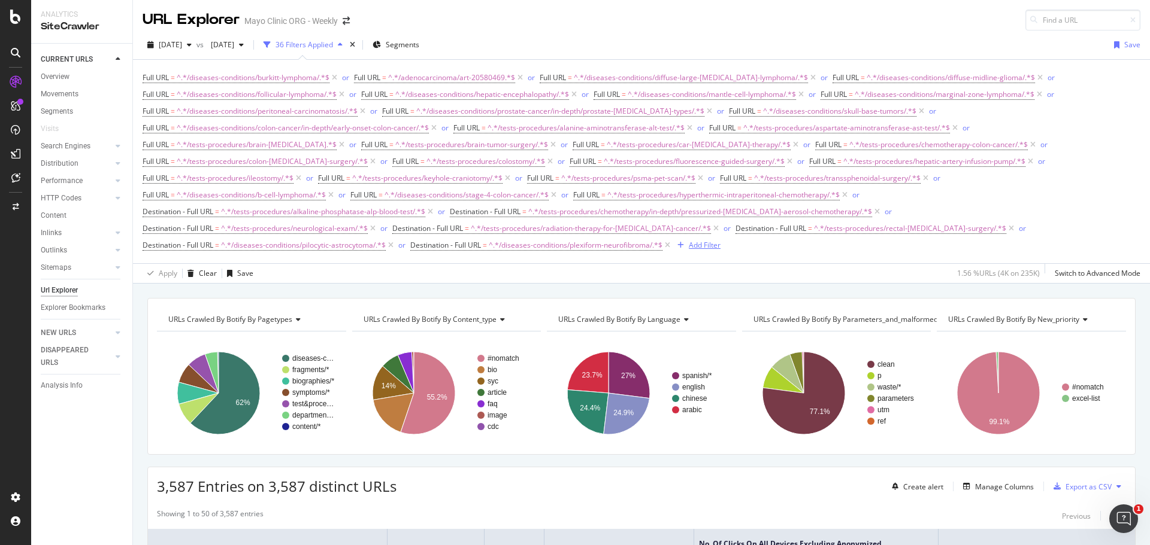
click at [710, 244] on div "Add Filter" at bounding box center [705, 245] width 32 height 10
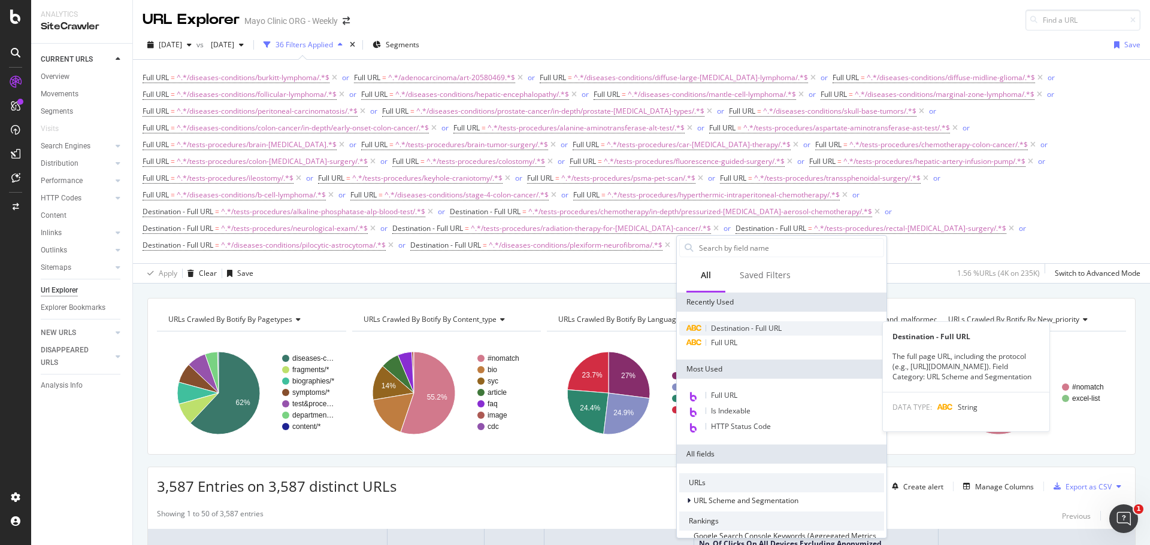
click at [732, 325] on span "Destination - Full URL" at bounding box center [746, 328] width 71 height 10
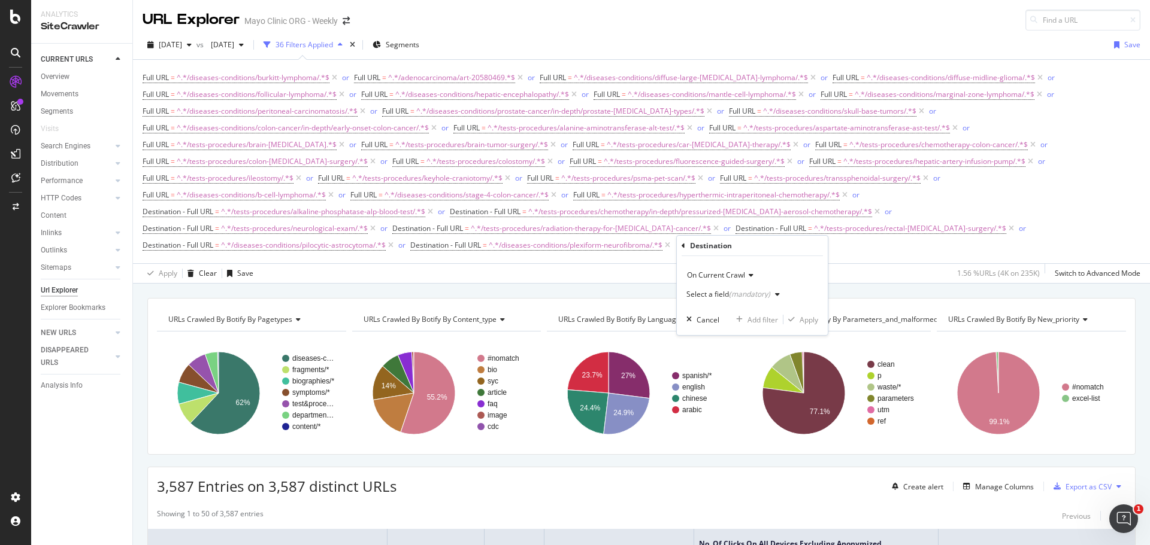
click at [729, 294] on div "(mandatory)" at bounding box center [749, 294] width 41 height 10
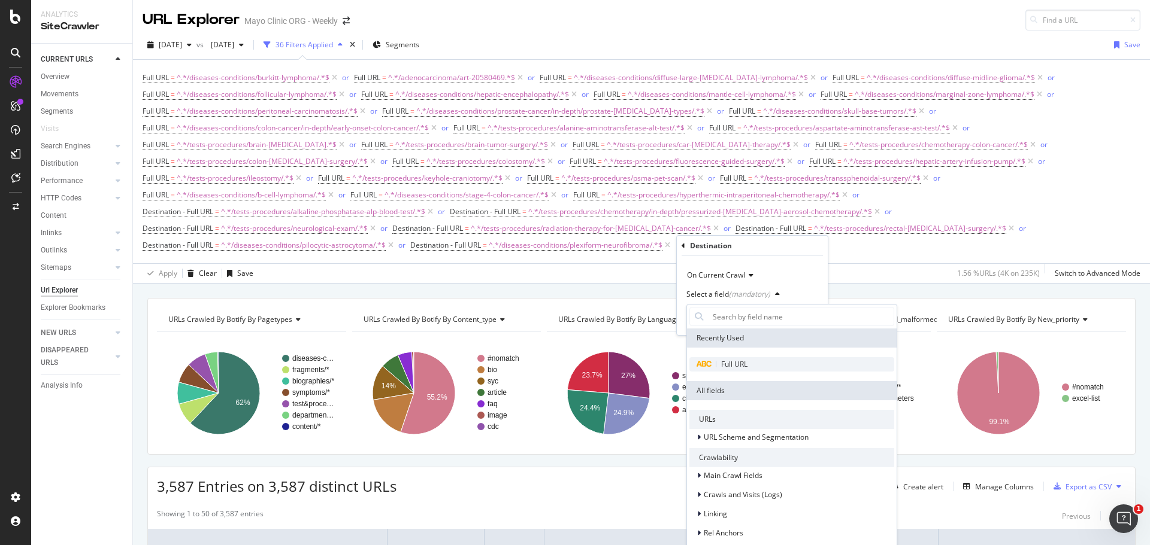
click at [722, 359] on span "Full URL" at bounding box center [734, 364] width 26 height 10
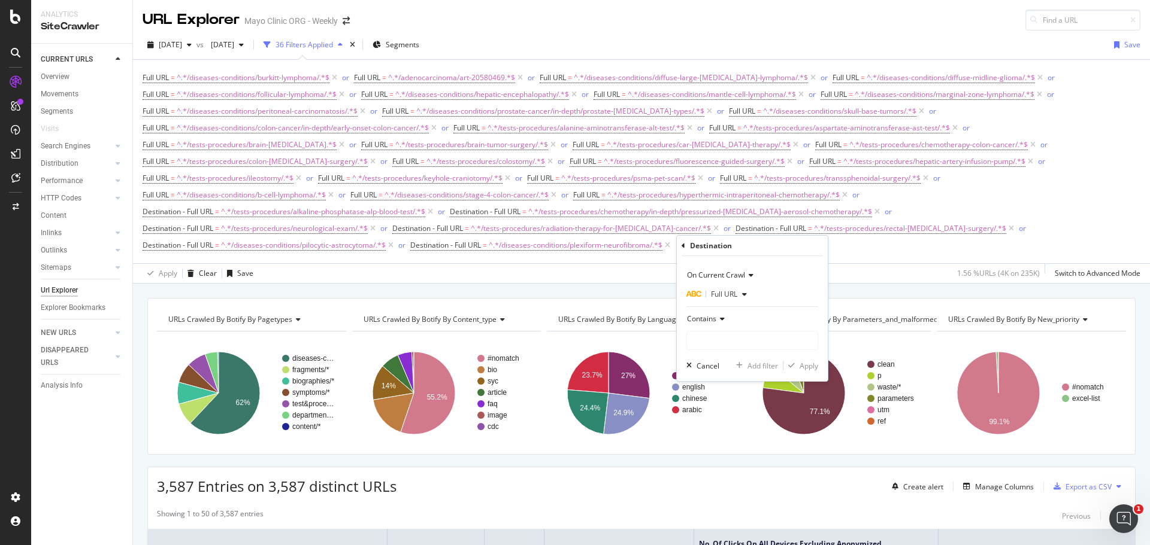
click at [726, 329] on div "Contains" at bounding box center [752, 330] width 132 height 41
click at [726, 340] on input "text" at bounding box center [752, 340] width 131 height 19
paste input "/tests-procedures/radiopharmaceutic/"
type input "/tests-procedures/radiopharmaceutic/"
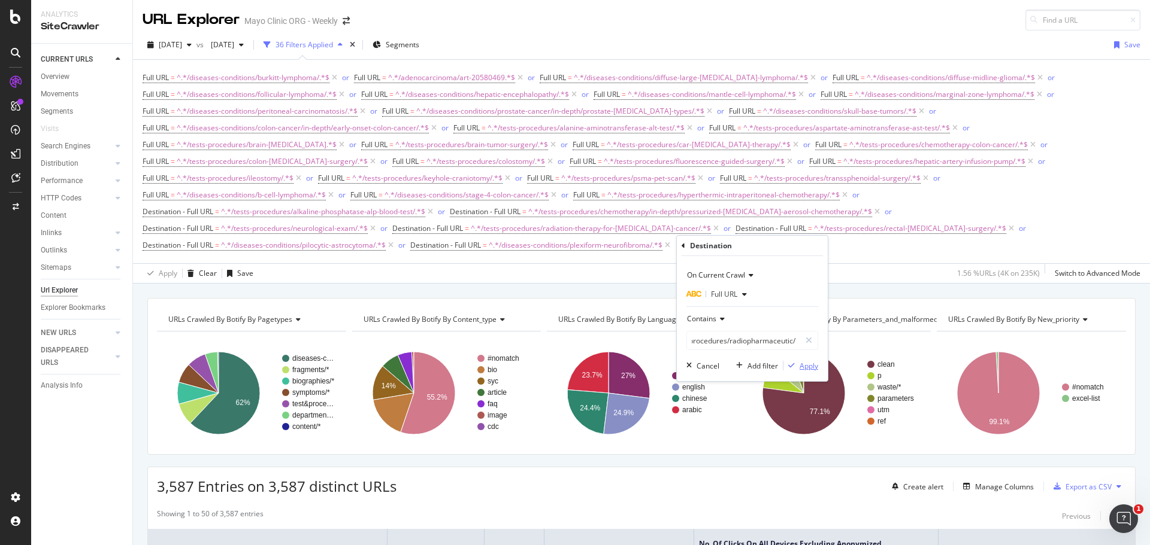
scroll to position [0, 0]
click at [802, 367] on div "Apply" at bounding box center [808, 366] width 19 height 10
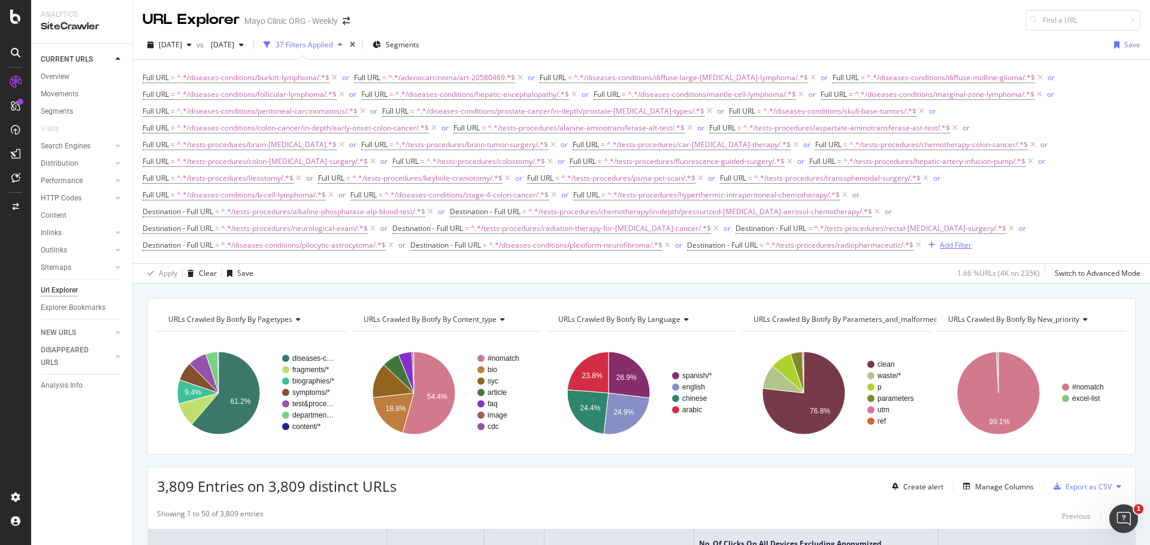
click at [964, 247] on div "Add Filter" at bounding box center [955, 245] width 32 height 10
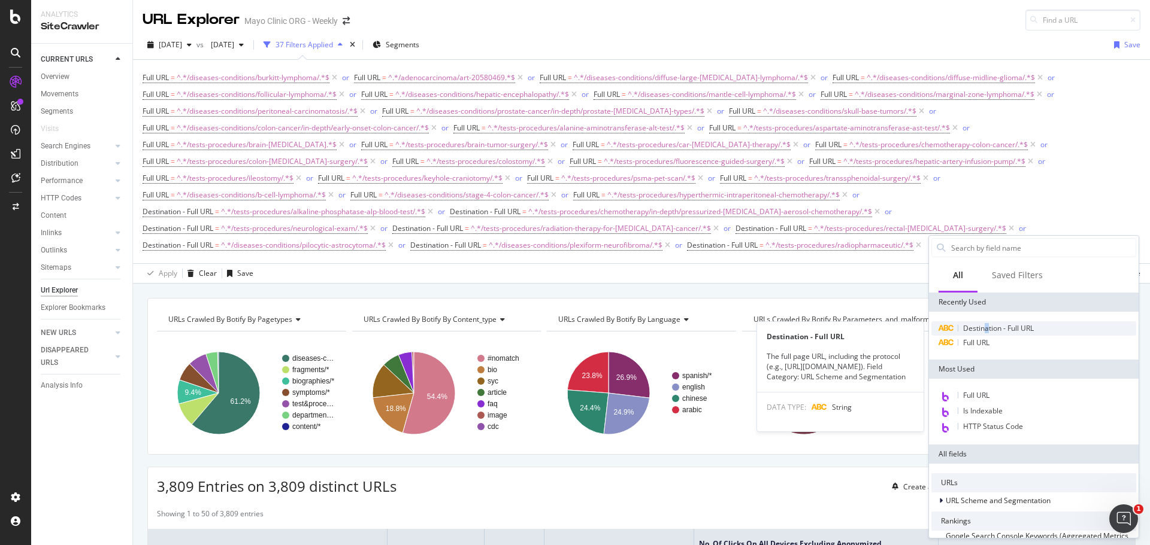
click at [987, 327] on span "Destination - Full URL" at bounding box center [998, 328] width 71 height 10
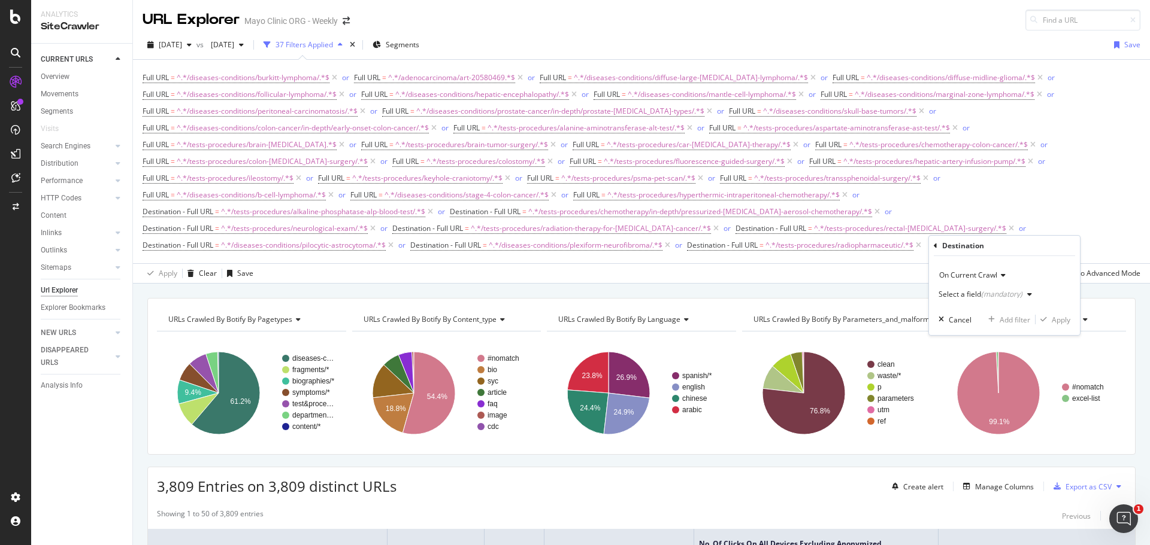
click at [998, 298] on div "(mandatory)" at bounding box center [1001, 294] width 41 height 10
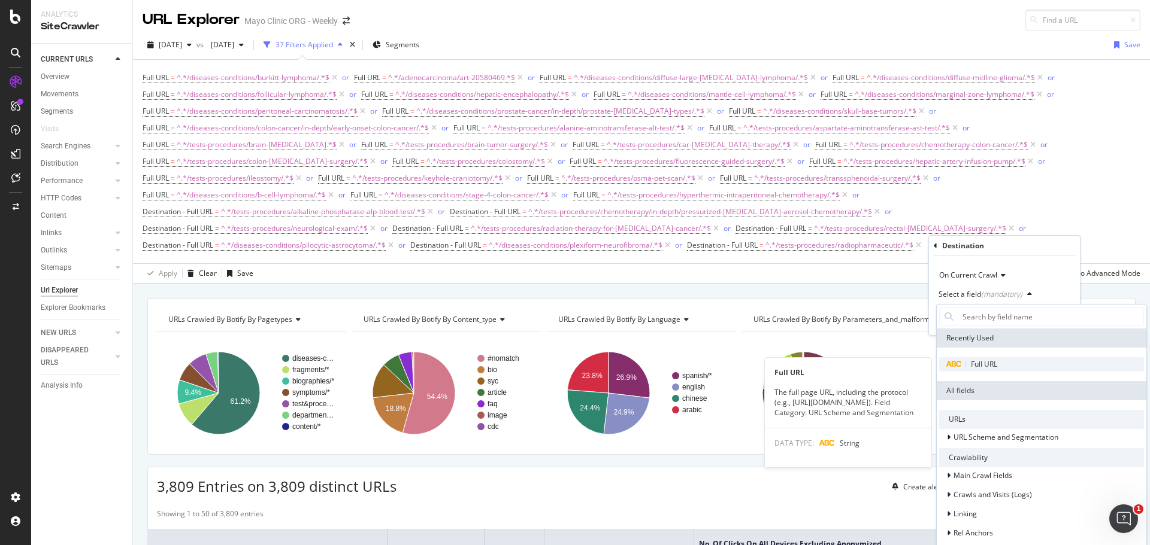
click at [989, 362] on span "Full URL" at bounding box center [983, 364] width 26 height 10
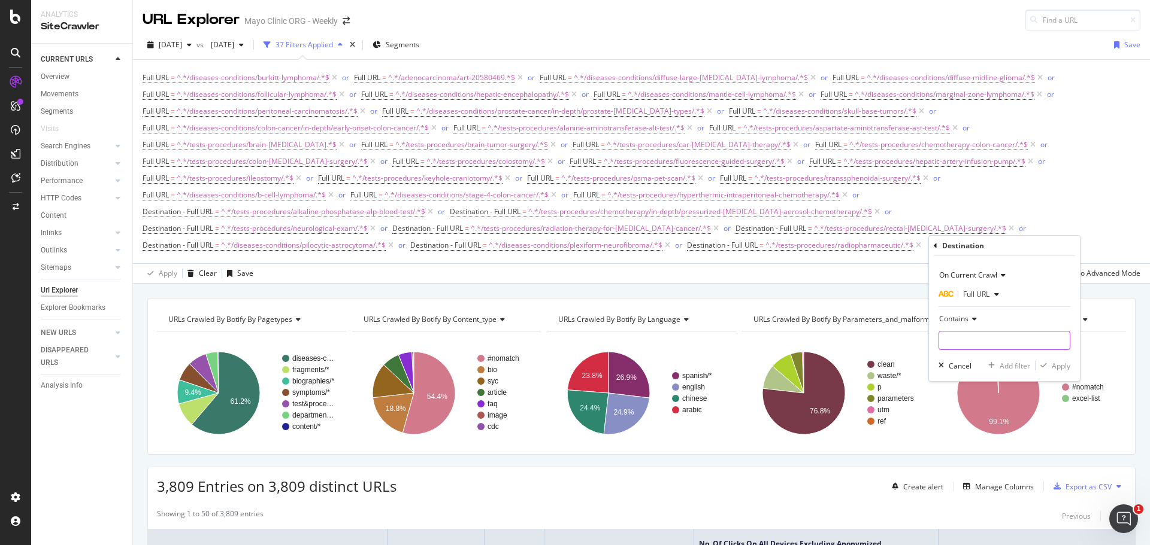
click at [979, 339] on input "text" at bounding box center [1004, 340] width 131 height 19
paste input "/tests-procedures/brain-ct-scan/"
type input "/tests-procedures/brain-ct-scan/"
click at [1064, 372] on button "Apply" at bounding box center [1052, 366] width 35 height 12
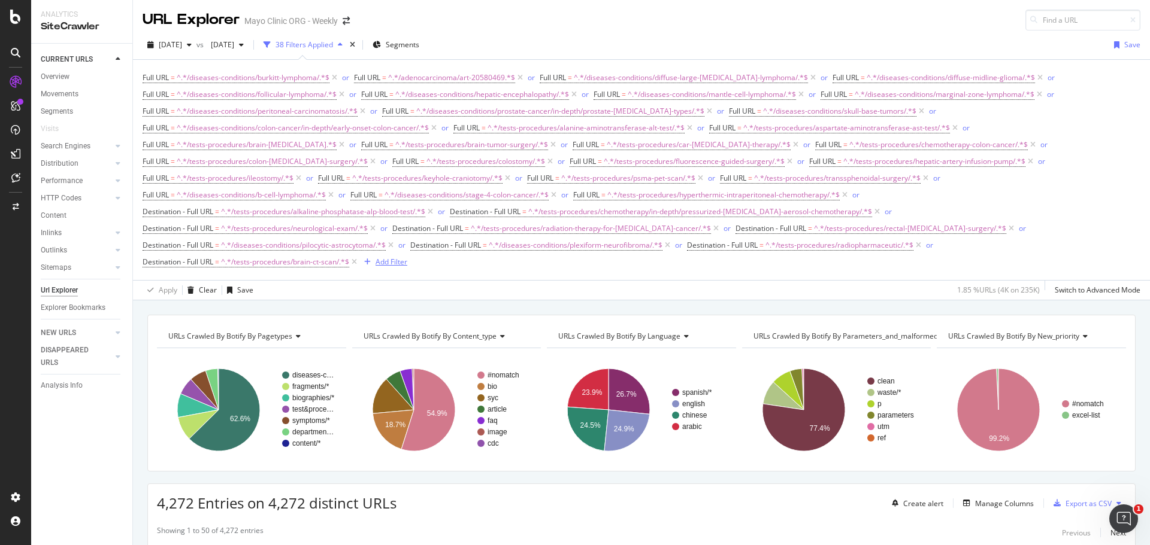
click at [382, 262] on div "Add Filter" at bounding box center [391, 262] width 32 height 10
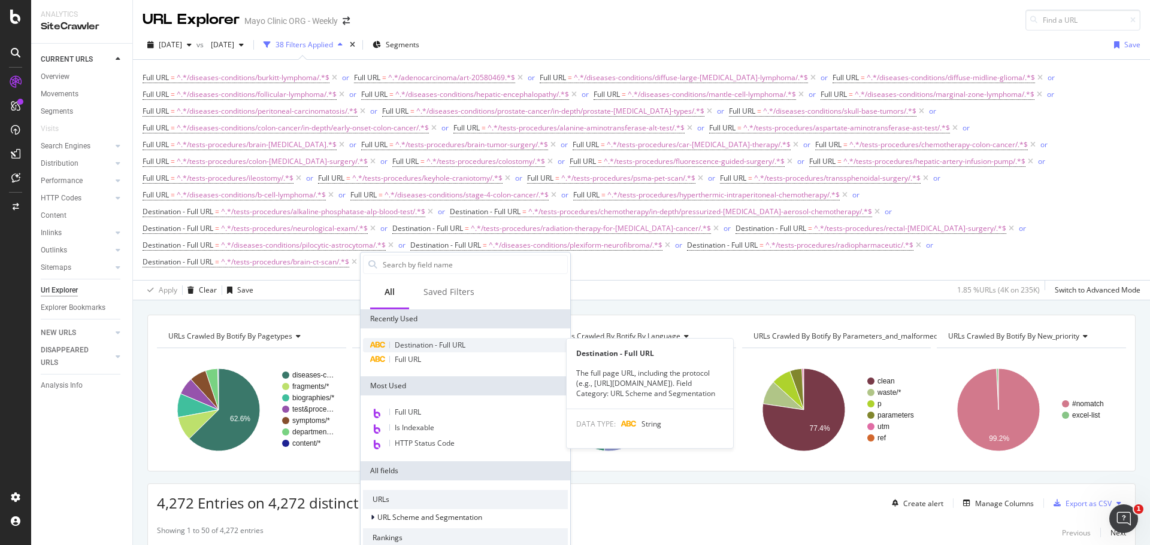
click at [448, 341] on span "Destination - Full URL" at bounding box center [430, 345] width 71 height 10
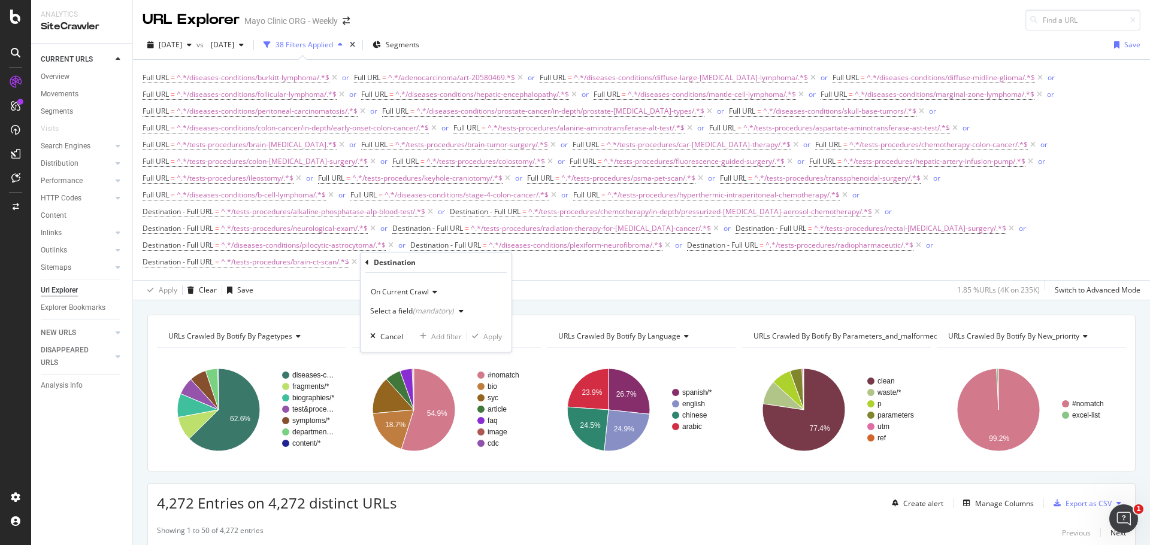
click at [431, 313] on div "(mandatory)" at bounding box center [433, 311] width 41 height 10
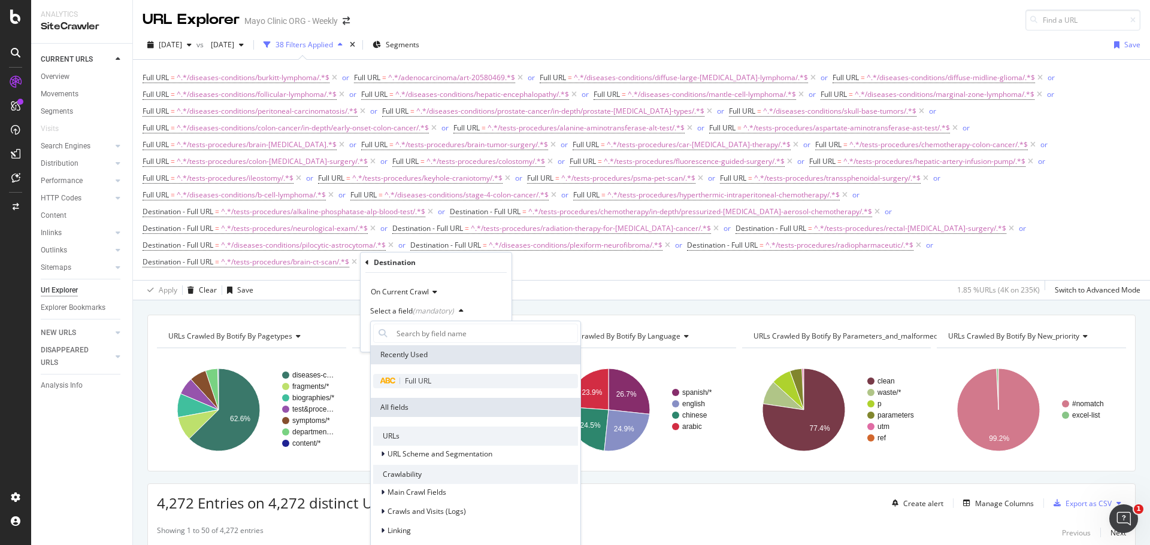
click at [417, 377] on span "Full URL" at bounding box center [418, 381] width 26 height 10
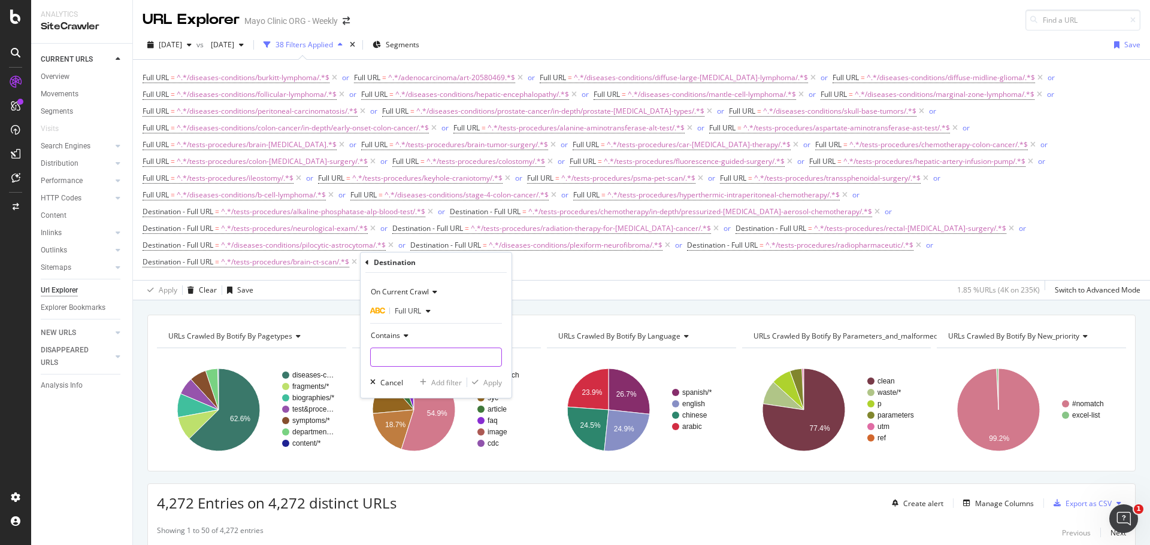
click at [426, 357] on input "text" at bounding box center [436, 357] width 131 height 19
paste input "/hepatitis-b-versus-[MEDICAL_DATA]-c/art-20585896"
type input "/hepatitis-b-versus-[MEDICAL_DATA]-c/art-20585896"
click at [485, 381] on div "Apply" at bounding box center [492, 383] width 19 height 10
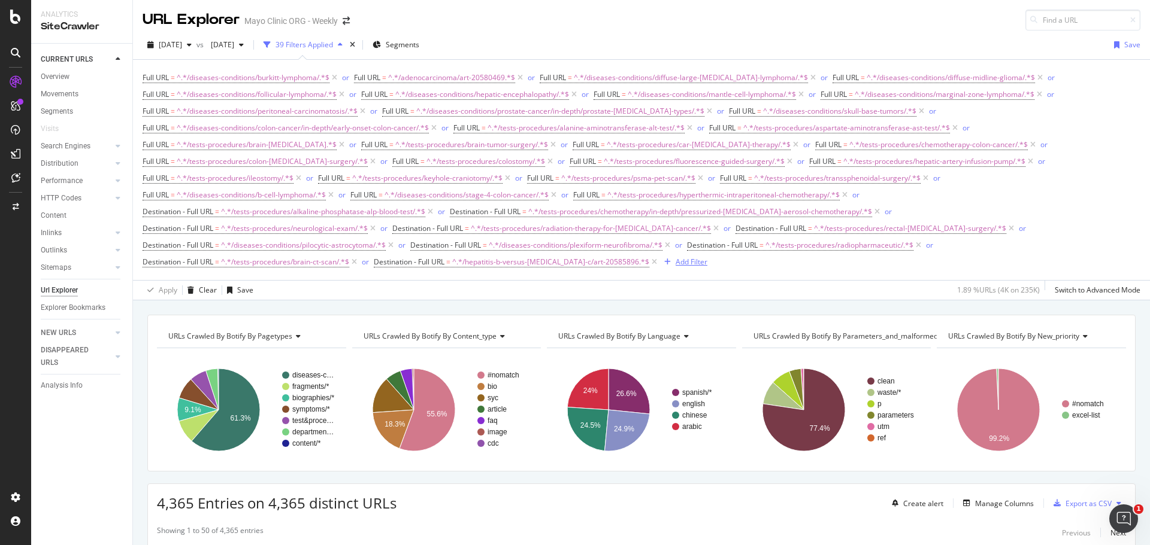
click at [675, 263] on div "Add Filter" at bounding box center [691, 262] width 32 height 10
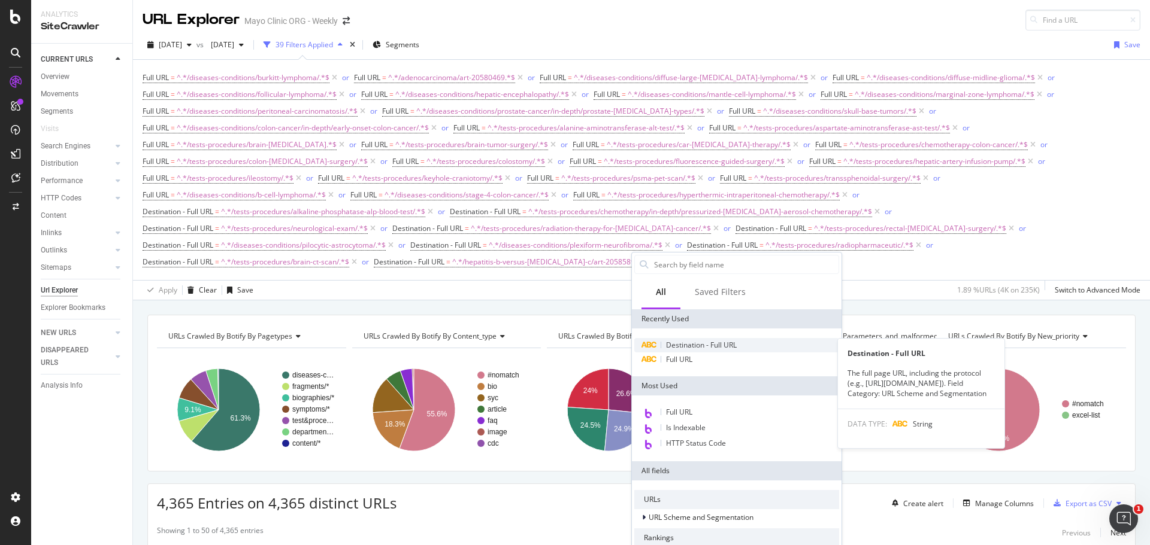
click at [688, 347] on span "Destination - Full URL" at bounding box center [701, 345] width 71 height 10
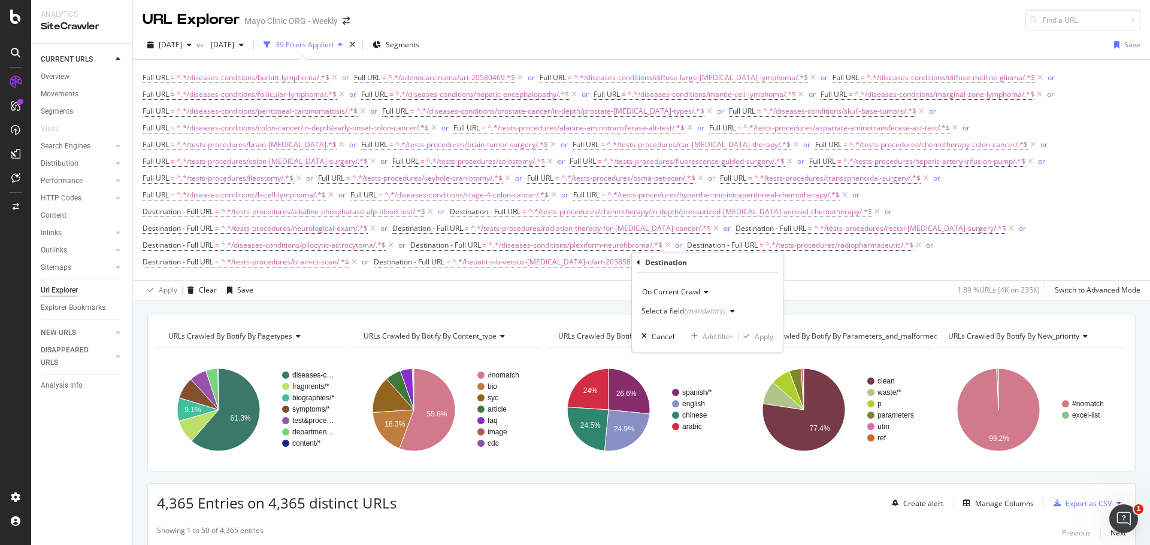
click at [677, 310] on div "Select a field (mandatory)" at bounding box center [683, 311] width 84 height 7
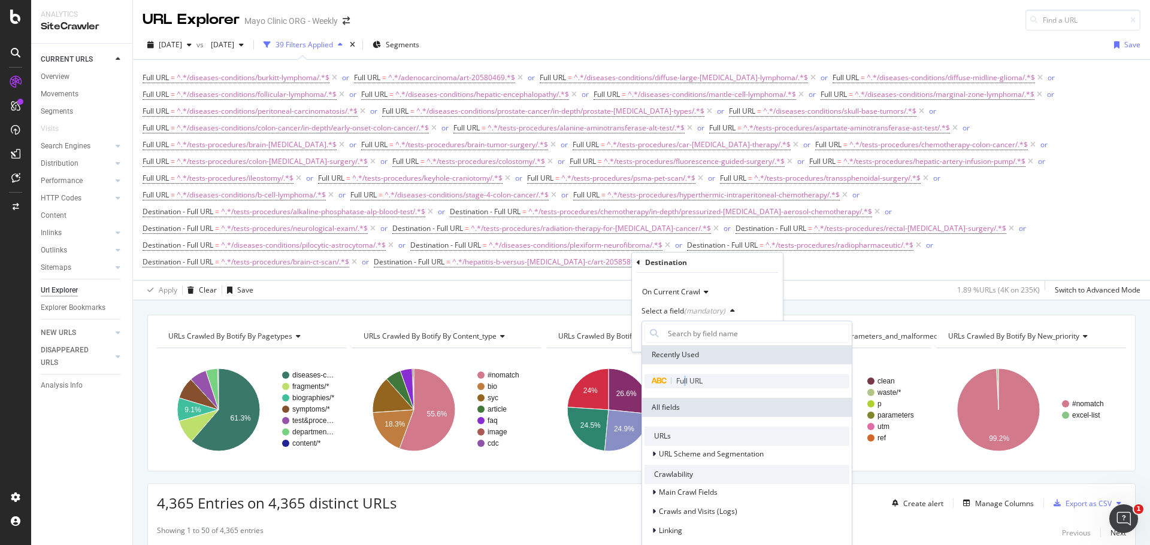
click at [685, 386] on div "Full URL" at bounding box center [746, 381] width 205 height 14
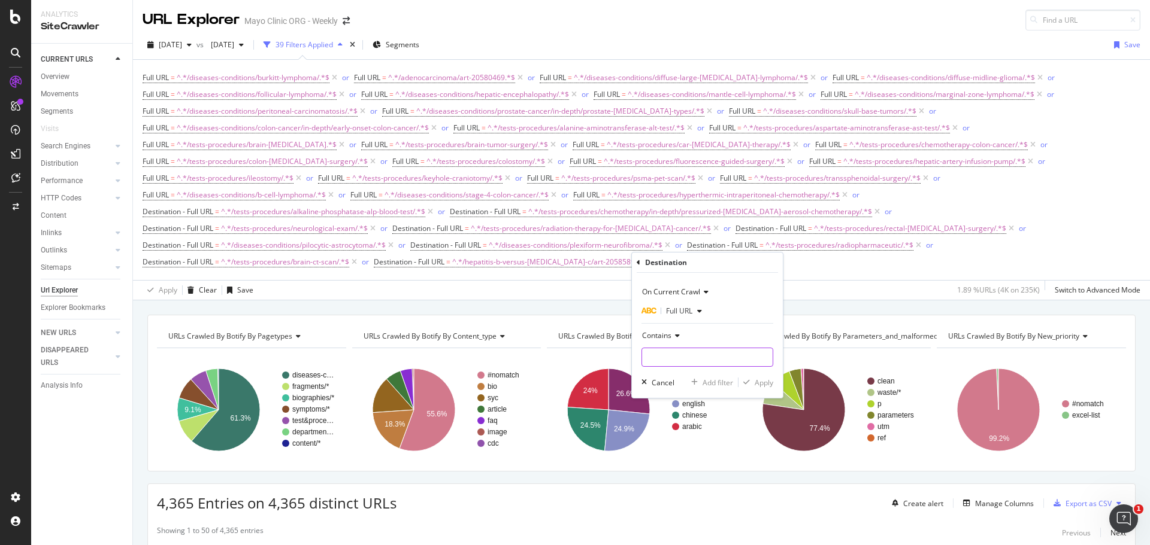
click at [680, 361] on input "text" at bounding box center [707, 357] width 131 height 19
paste input "/diseases-conditions/t-cell-lymphoma/"
type input "/diseases-conditions/t-cell-lymphoma/"
click at [767, 381] on div "Apply" at bounding box center [763, 383] width 19 height 10
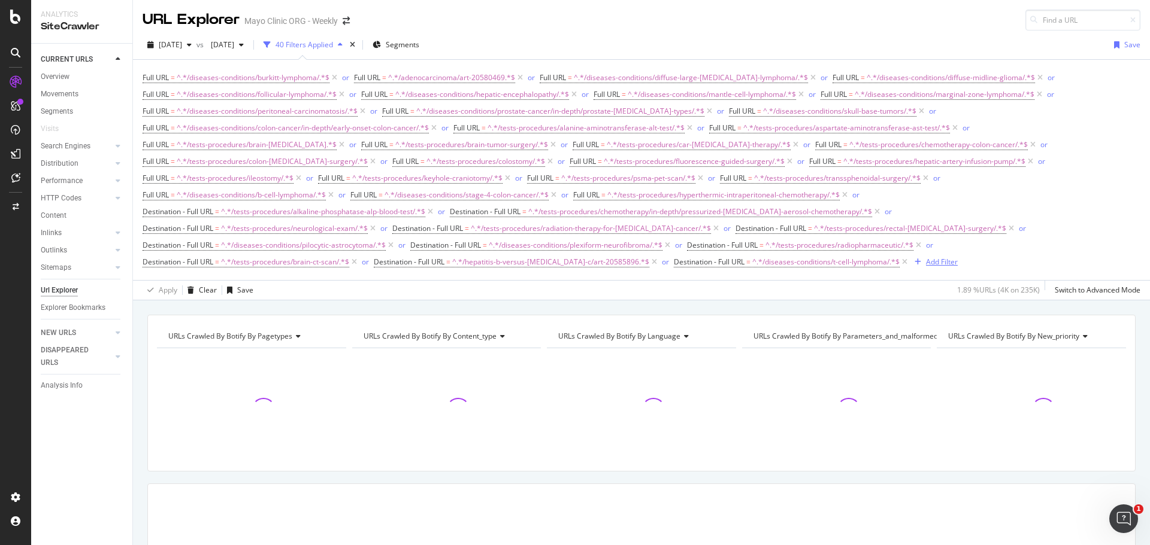
click at [926, 264] on div "Add Filter" at bounding box center [942, 262] width 32 height 10
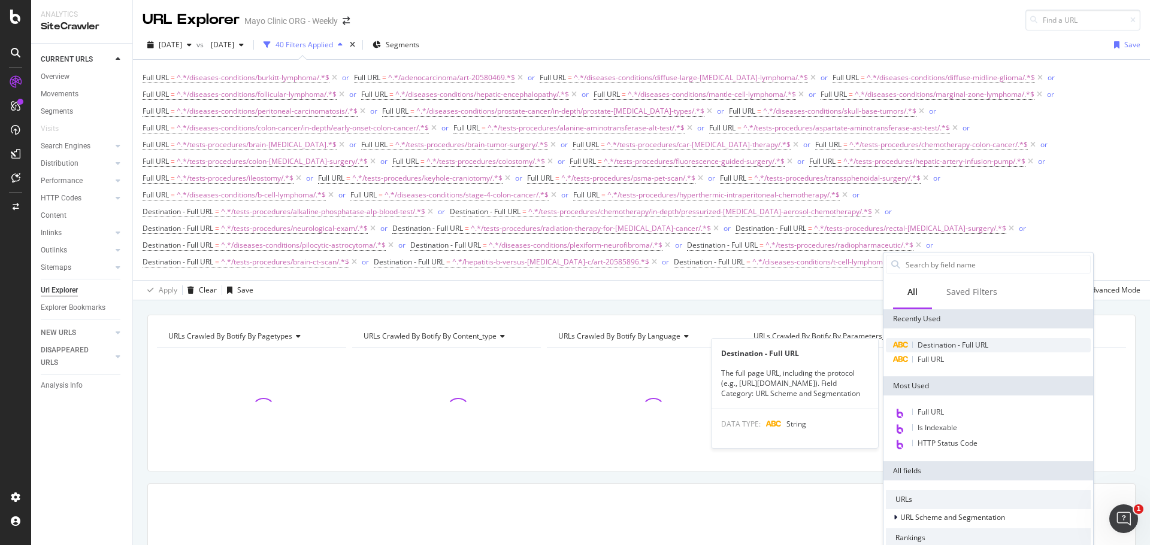
click at [929, 347] on span "Destination - Full URL" at bounding box center [952, 345] width 71 height 10
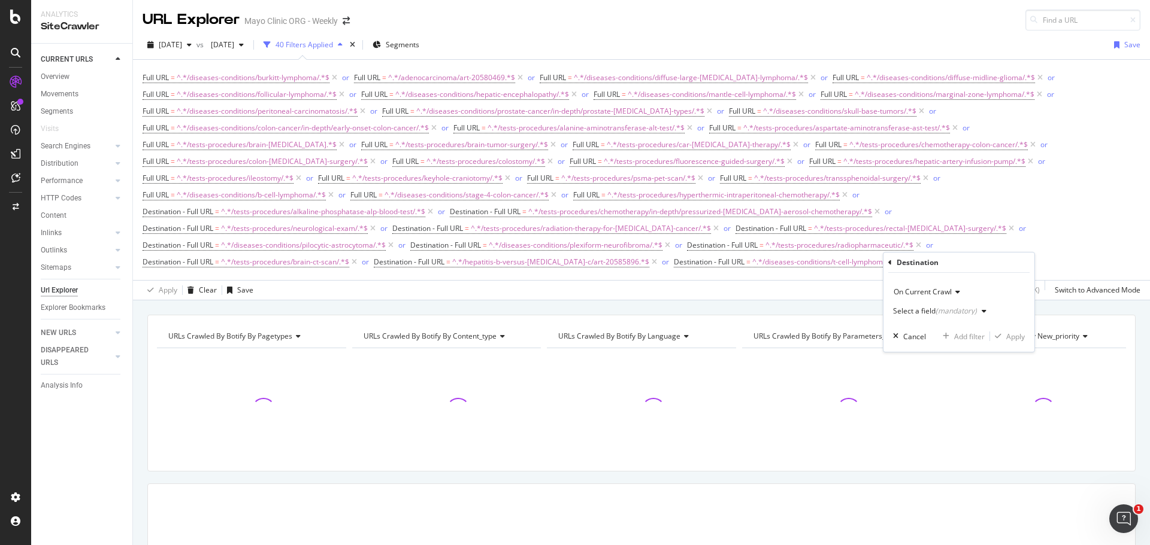
click at [920, 313] on div "Select a field (mandatory)" at bounding box center [935, 311] width 84 height 7
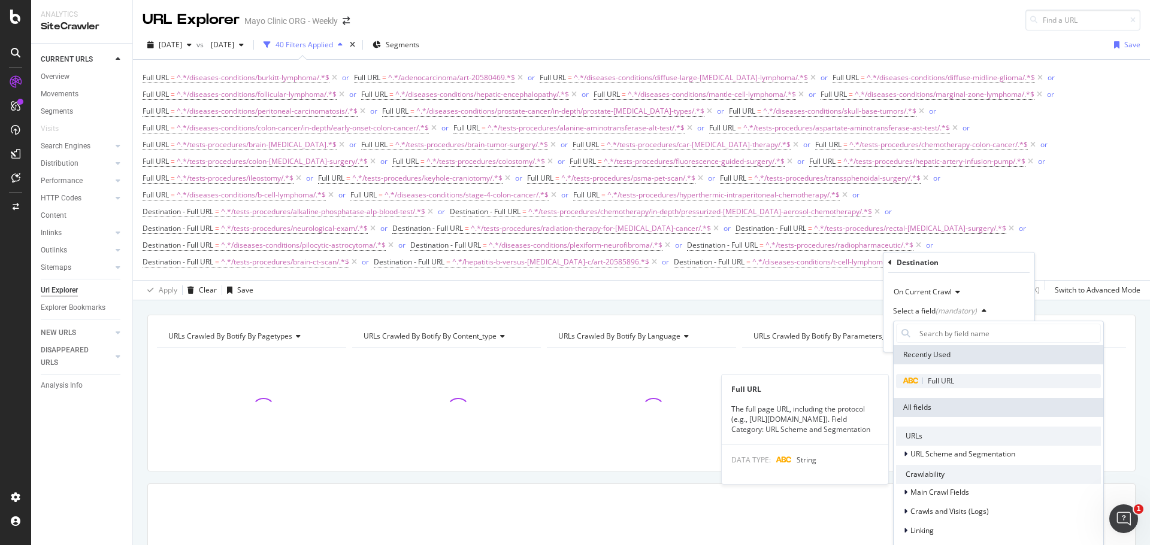
click at [930, 379] on span "Full URL" at bounding box center [940, 381] width 26 height 10
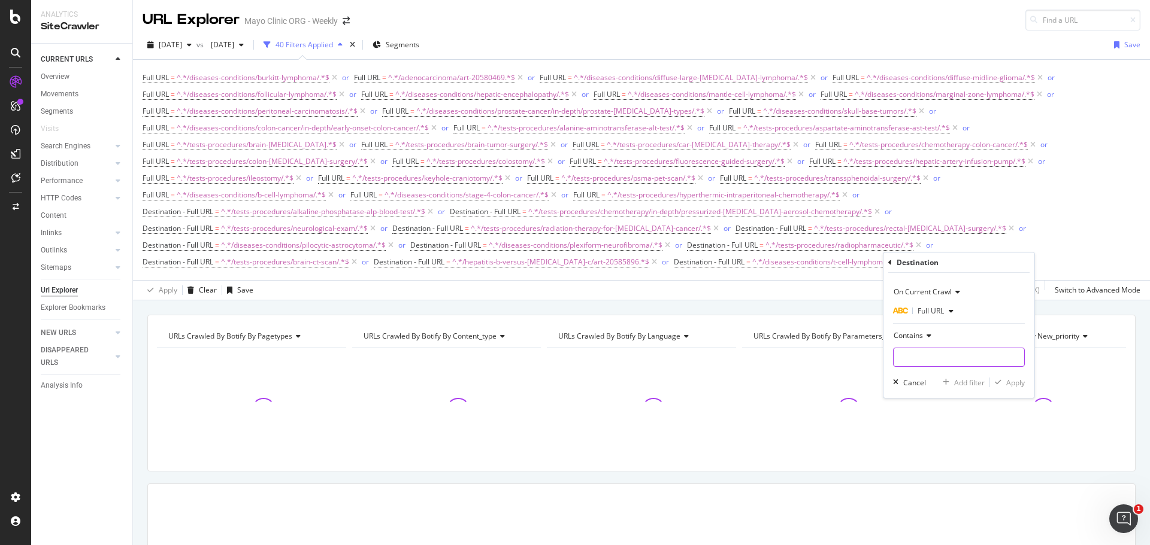
click at [915, 354] on input "text" at bounding box center [958, 357] width 131 height 19
paste input "/tests-procedures/hepatitis-c-antibody-test/"
type input "/tests-procedures/hepatitis-c-antibody-test/"
click at [1012, 384] on div "Apply" at bounding box center [1015, 383] width 19 height 10
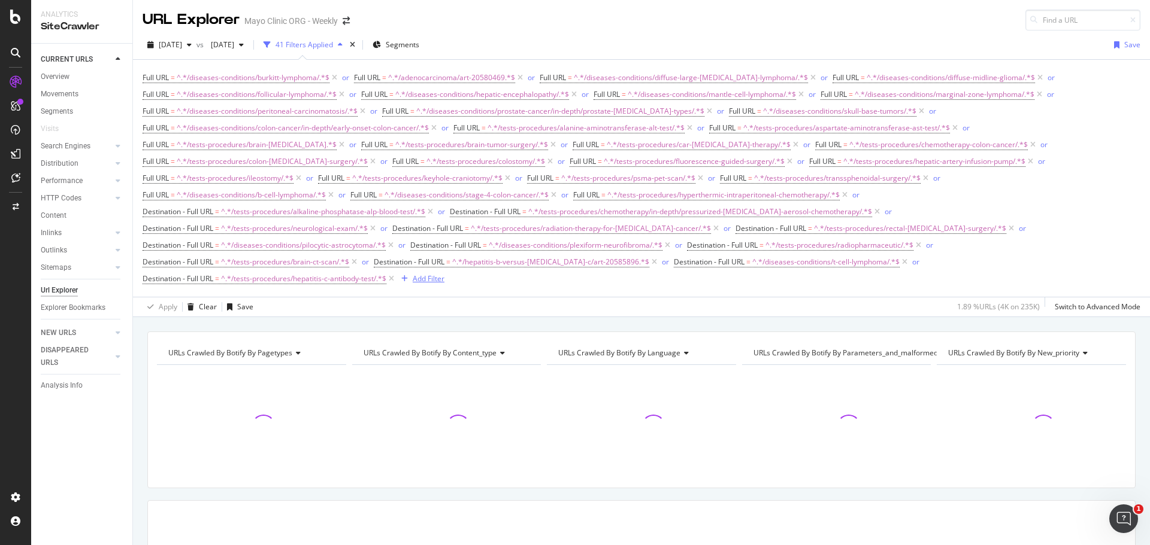
click at [431, 281] on div "Add Filter" at bounding box center [429, 279] width 32 height 10
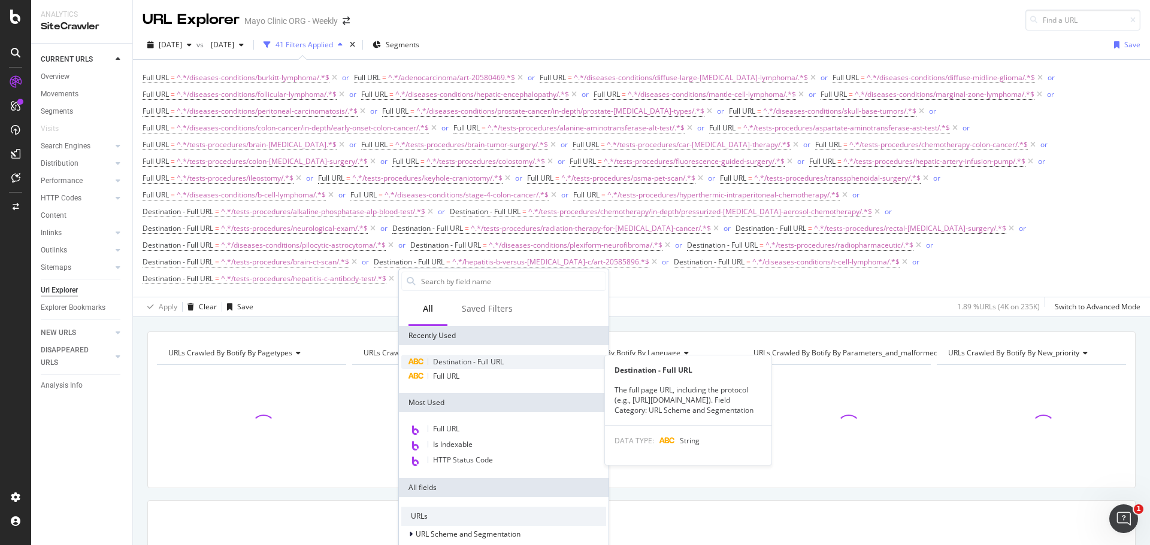
click at [456, 363] on span "Destination - Full URL" at bounding box center [468, 362] width 71 height 10
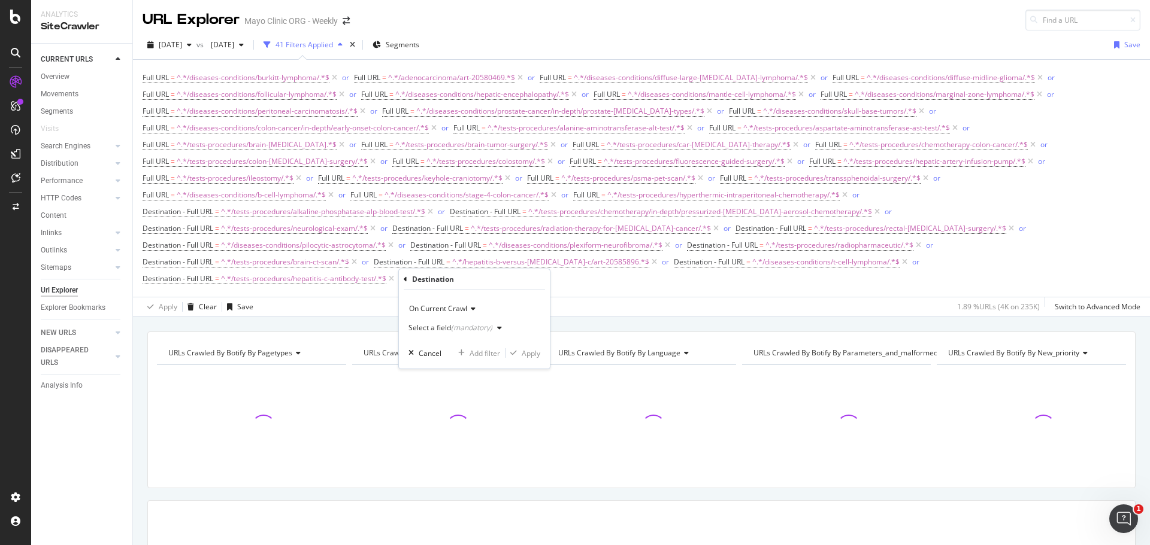
click at [452, 327] on div "(mandatory)" at bounding box center [471, 328] width 41 height 10
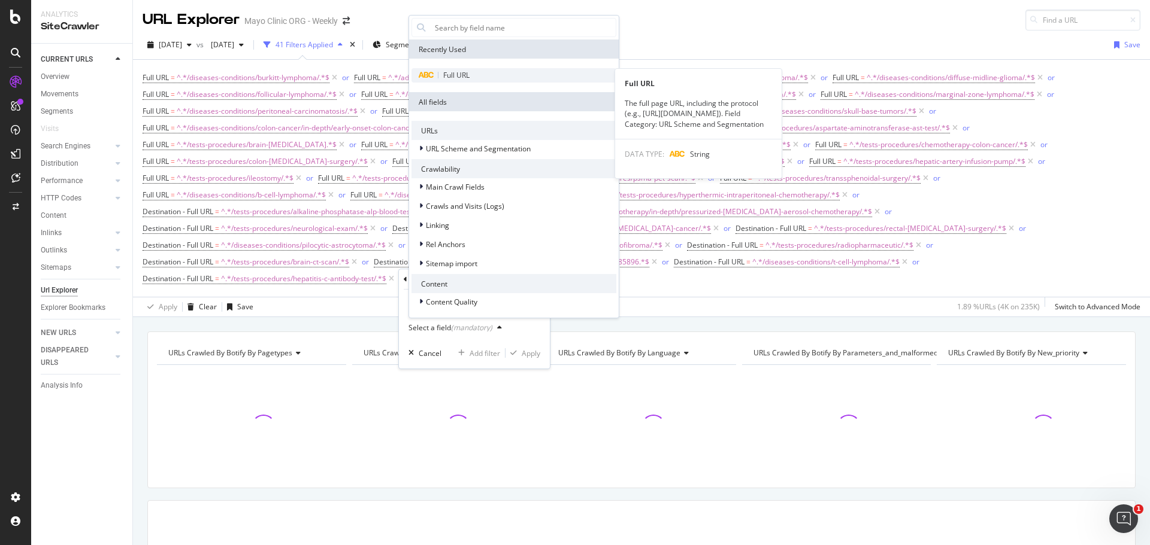
click at [457, 76] on span "Full URL" at bounding box center [456, 75] width 26 height 10
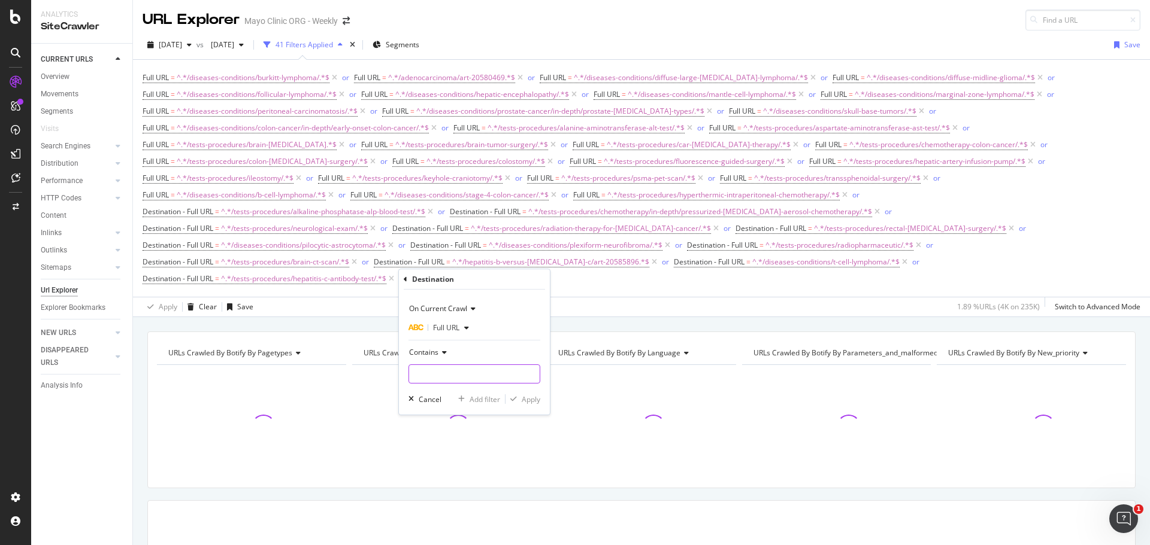
click at [447, 374] on input "text" at bounding box center [474, 374] width 131 height 19
paste input "/tests-procedures/brain-shunt/"
type input "/tests-procedures/brain-shunt/"
click at [526, 400] on div "Apply" at bounding box center [530, 400] width 19 height 10
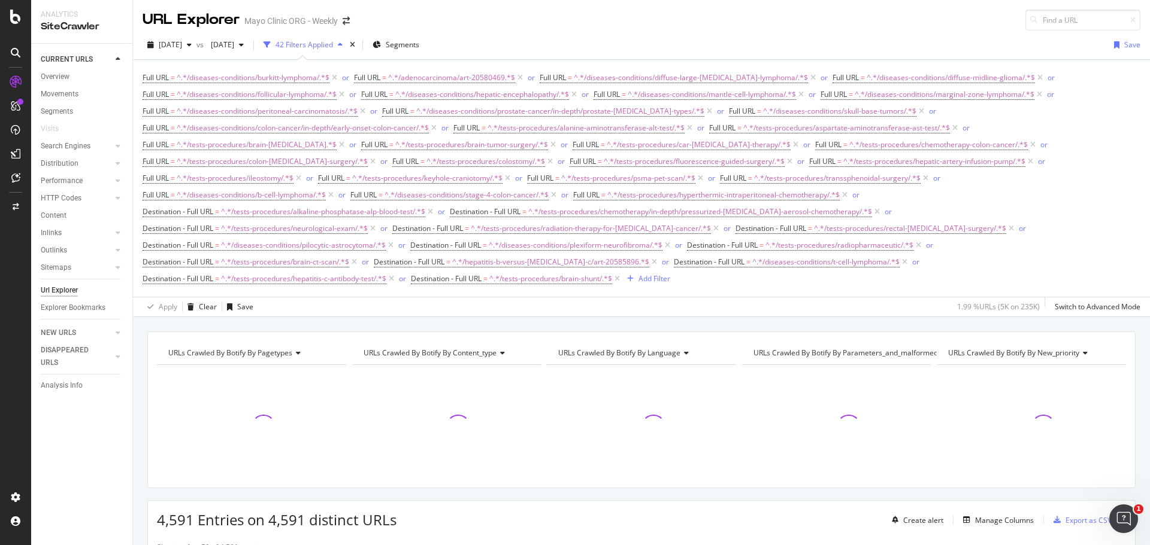
click at [858, 49] on div "[DATE] vs [DATE] 42 Filters Applied Segments Save" at bounding box center [641, 47] width 1017 height 24
click at [538, 41] on div "[DATE] vs [DATE] 42 Filters Applied Segments Save" at bounding box center [641, 47] width 1017 height 24
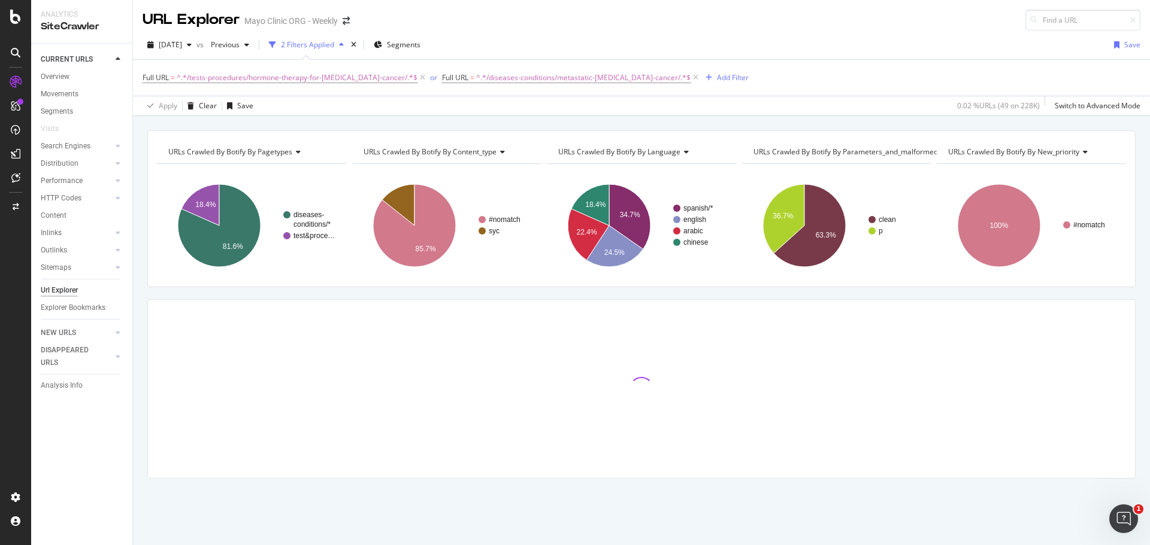
click at [693, 78] on div "Full URL = ^.*/tests-procedures/hormone-therapy-for-prostate-cancer/.*$ or Full…" at bounding box center [640, 78] width 997 height 36
click at [717, 75] on div "Add Filter" at bounding box center [733, 77] width 32 height 10
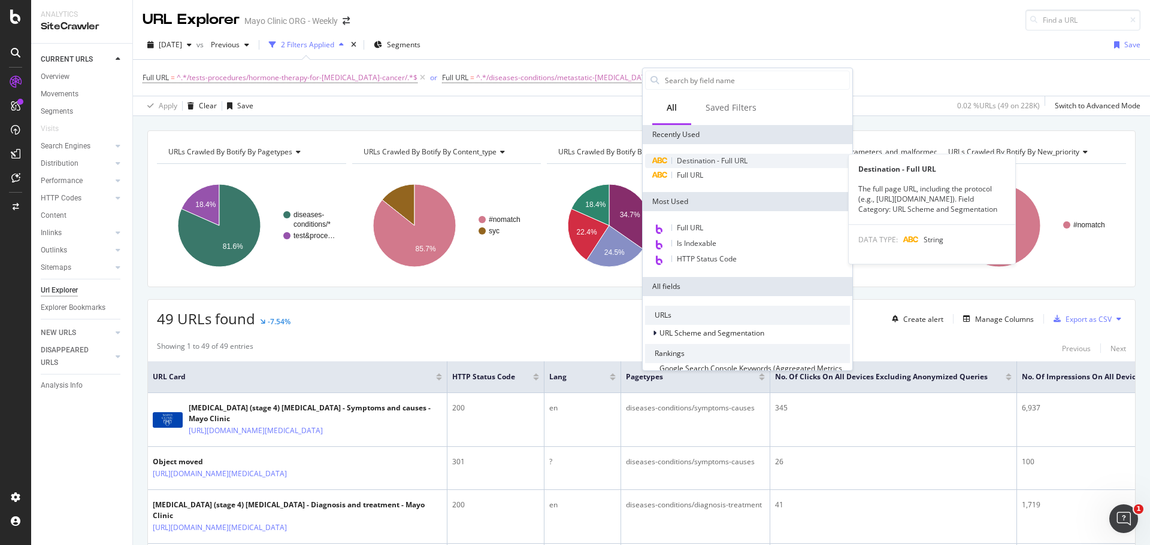
click at [687, 156] on div "Destination - Full URL" at bounding box center [747, 161] width 205 height 14
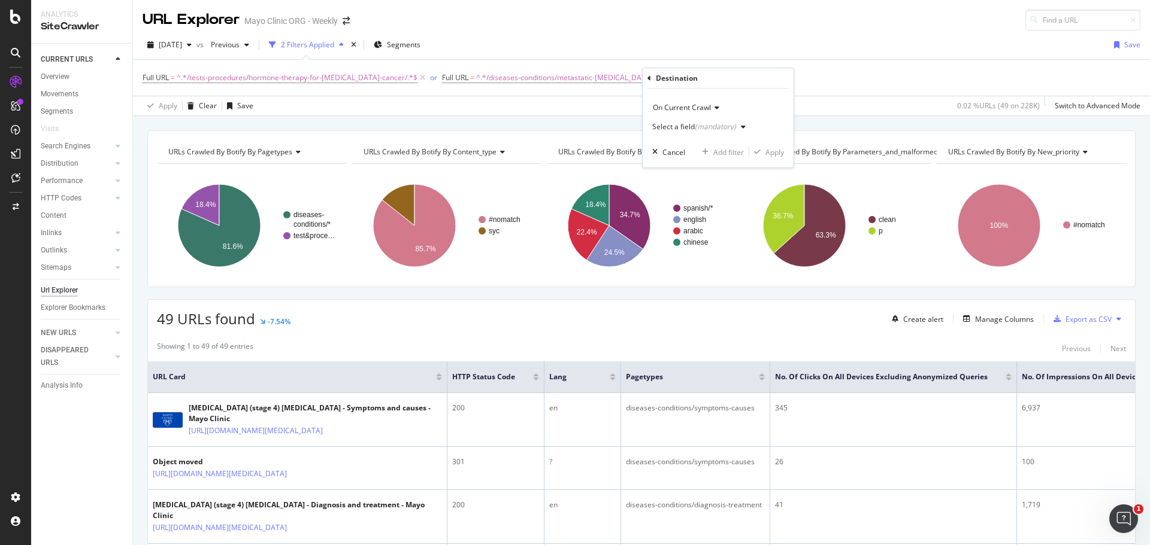
click at [696, 122] on div "Select a field (mandatory)" at bounding box center [701, 127] width 98 height 18
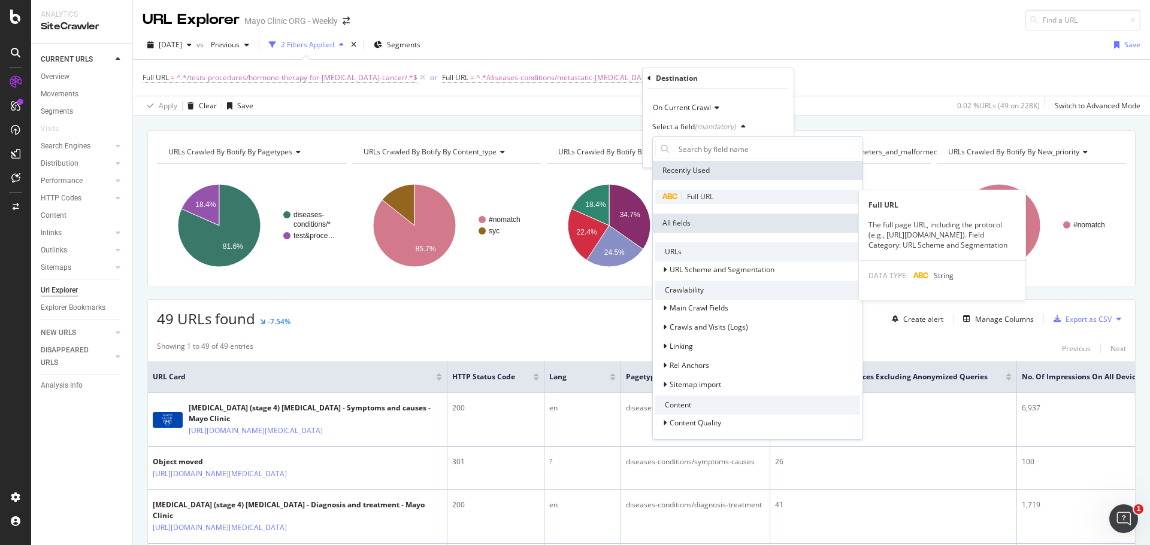
click at [692, 197] on span "Full URL" at bounding box center [700, 197] width 26 height 10
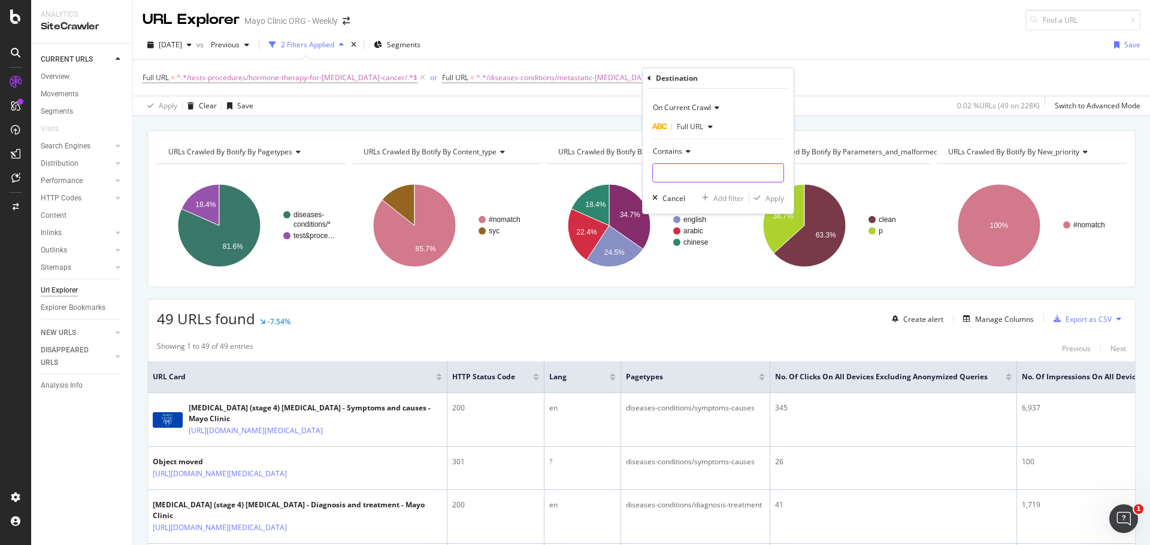
click at [723, 166] on input "text" at bounding box center [718, 172] width 131 height 19
paste input "/diseases-conditions/rectal-cancer/"
type input "/diseases-conditions/rectal-cancer/"
click at [783, 201] on div "Apply" at bounding box center [774, 198] width 19 height 10
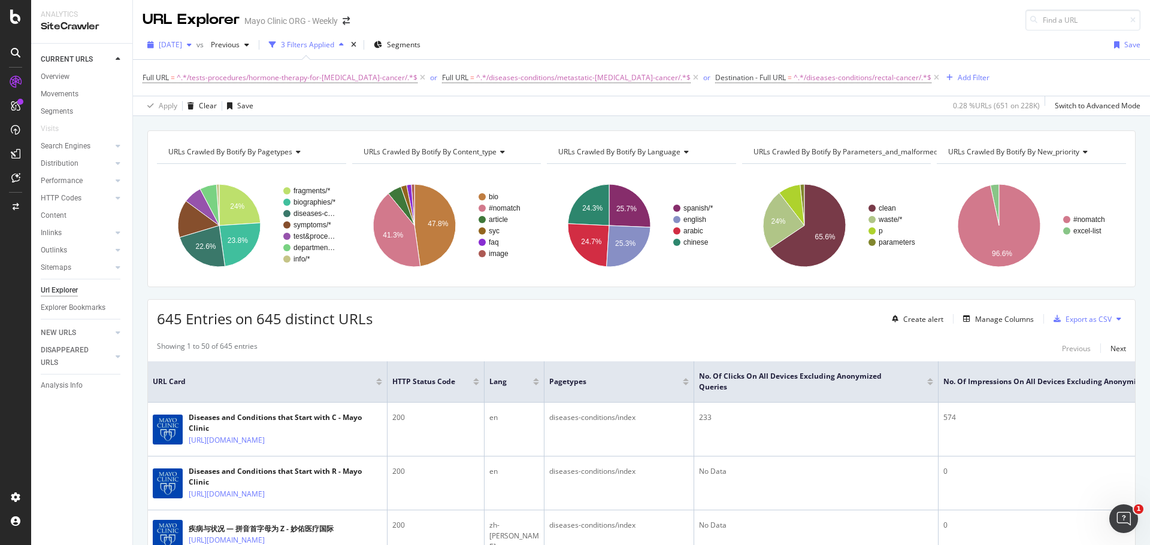
click at [174, 47] on span "[DATE]" at bounding box center [170, 45] width 23 height 10
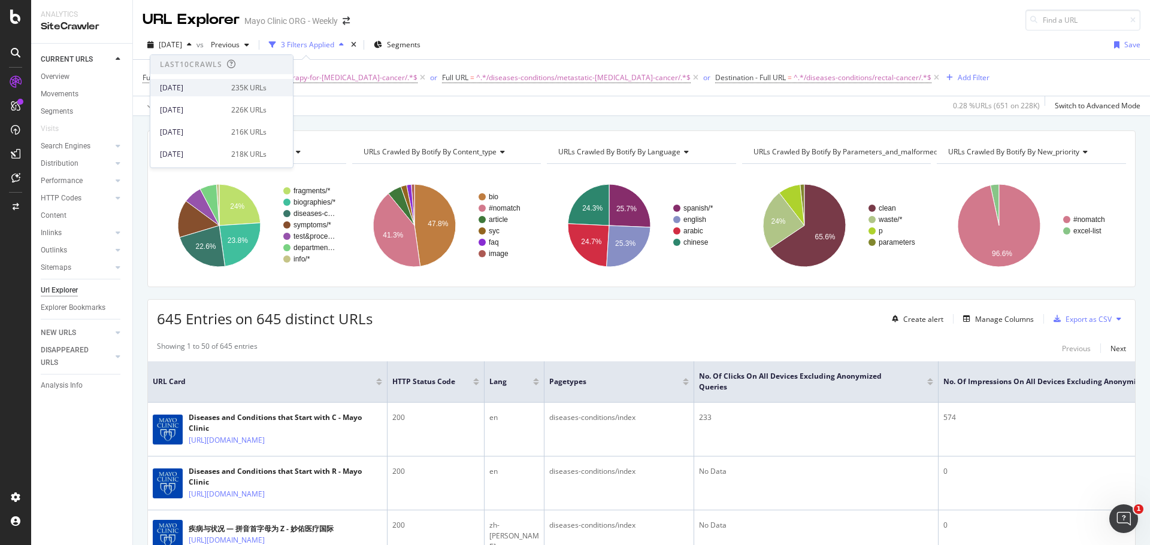
click at [180, 84] on div "[DATE]" at bounding box center [192, 88] width 64 height 11
